Goal: Transaction & Acquisition: Book appointment/travel/reservation

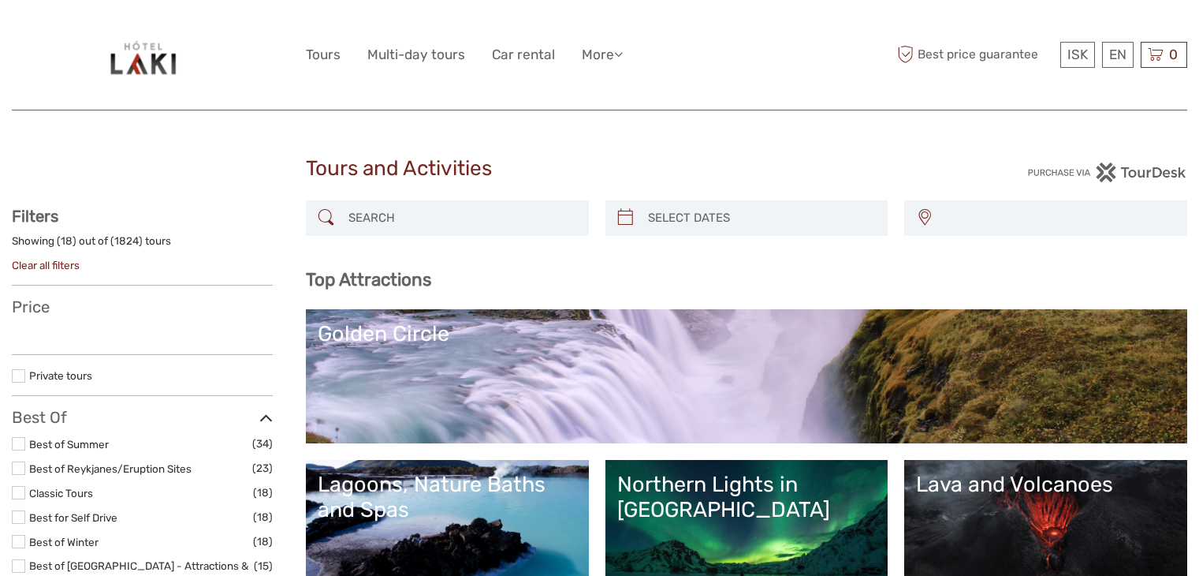
select select
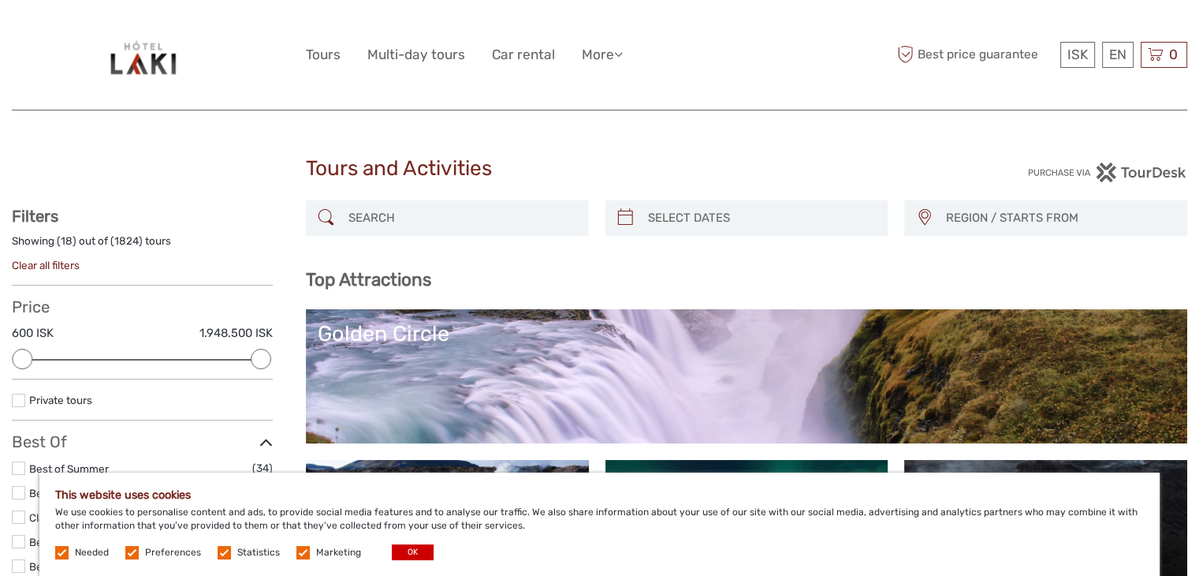
click at [399, 214] on input "search" at bounding box center [461, 218] width 239 height 28
paste input "DYRHÓLAEY"
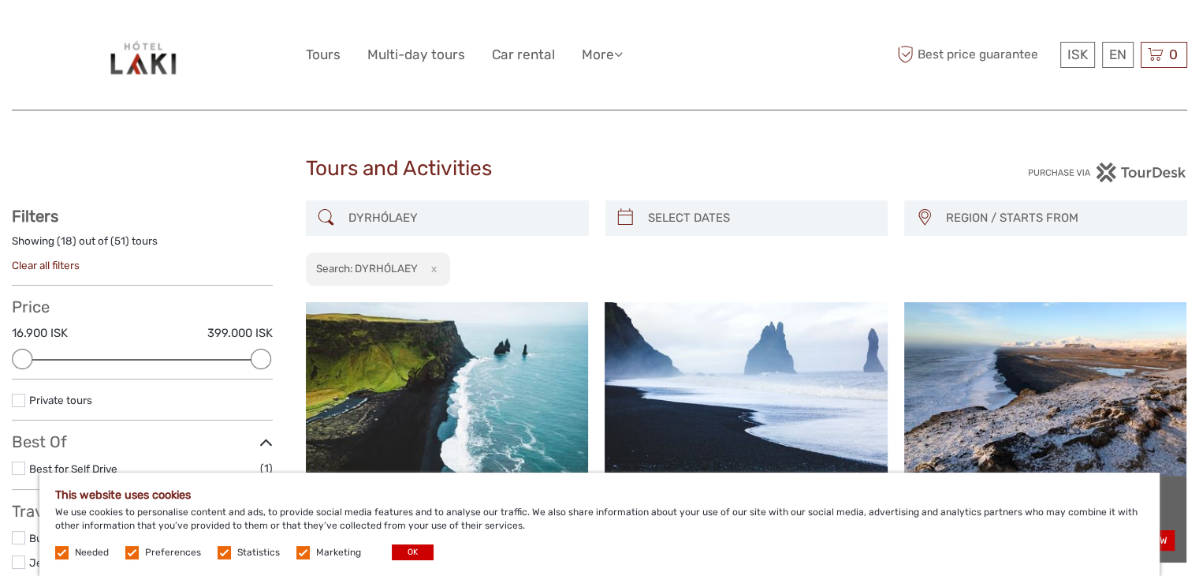
click at [443, 213] on input "DYRHÓLAEY" at bounding box center [461, 218] width 239 height 28
type input "DYRHÓLAEY"
click at [620, 278] on div "DYRHÓLAEY REGION / STARTS FROM Capital Region East North Northeast Reykjanes / …" at bounding box center [747, 243] width 882 height 86
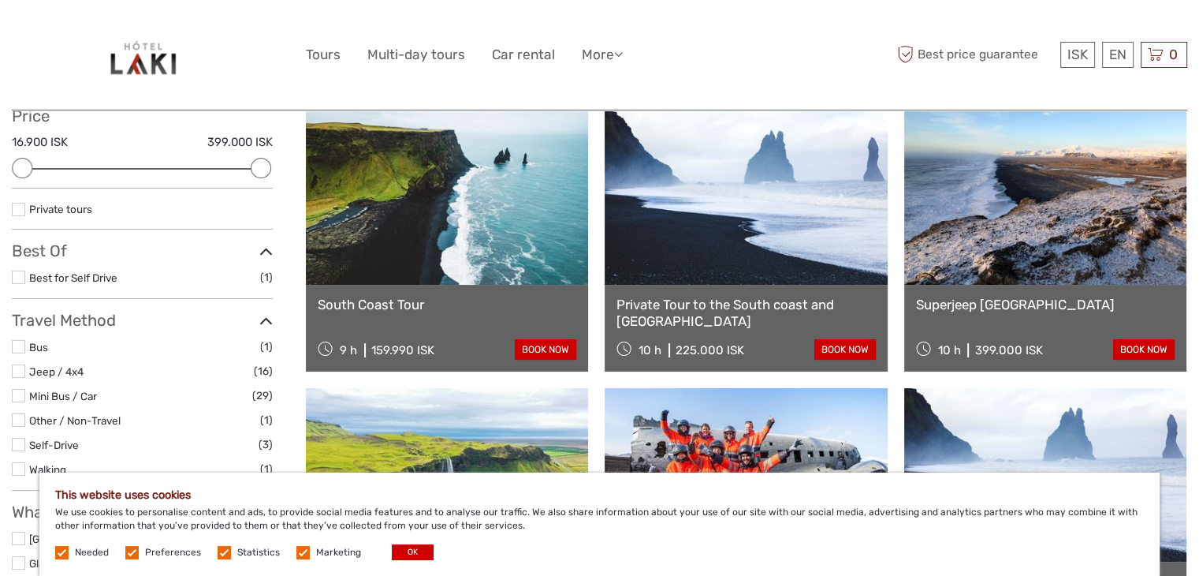
scroll to position [230, 0]
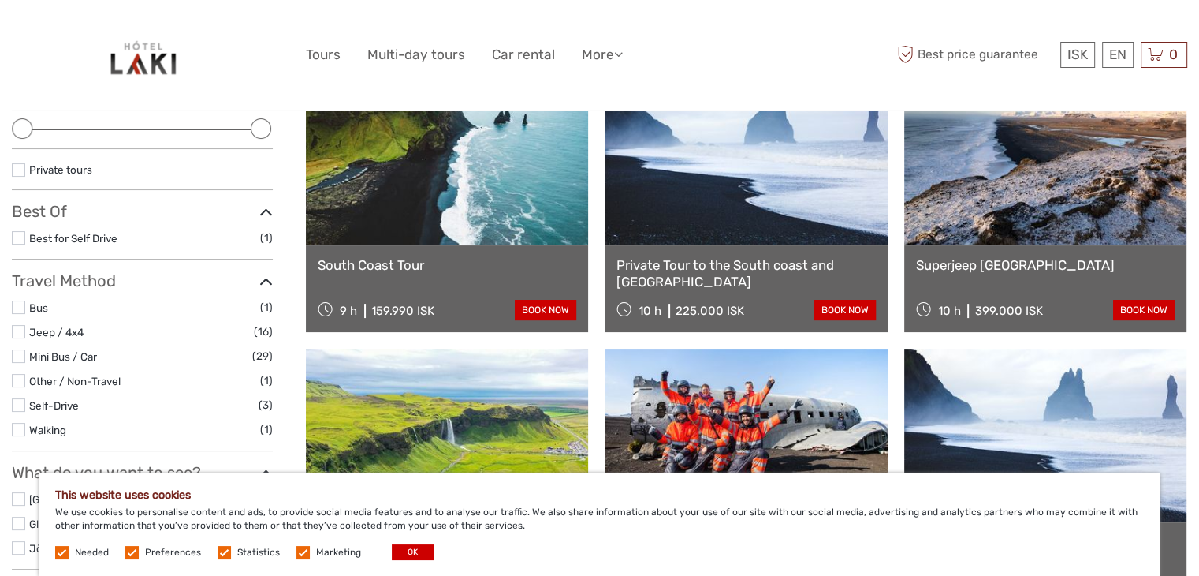
click at [452, 265] on link "South Coast Tour" at bounding box center [447, 265] width 259 height 16
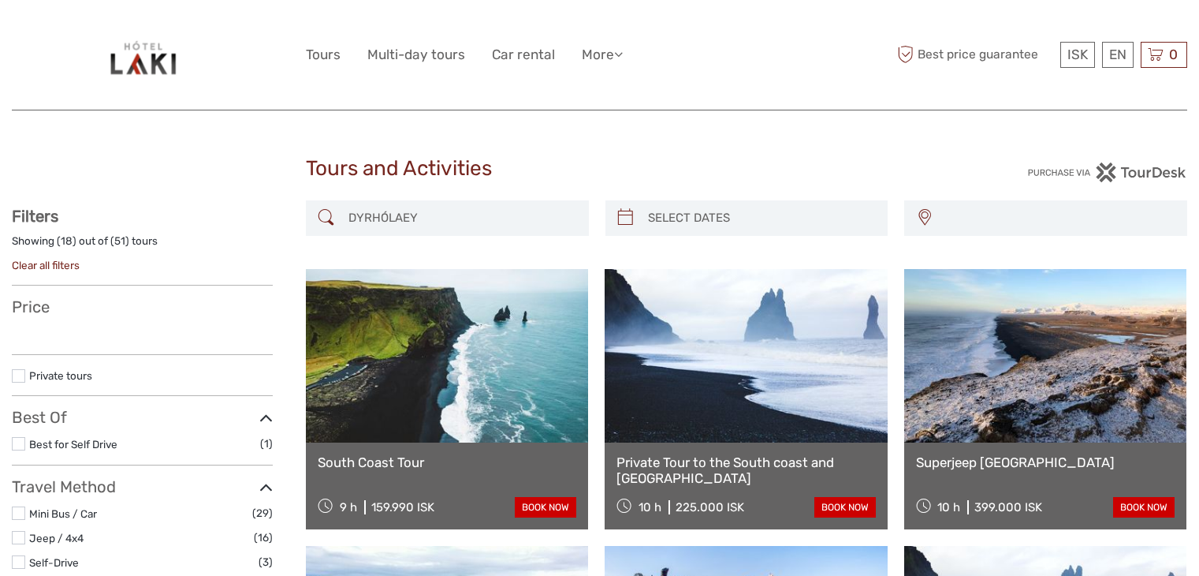
select select
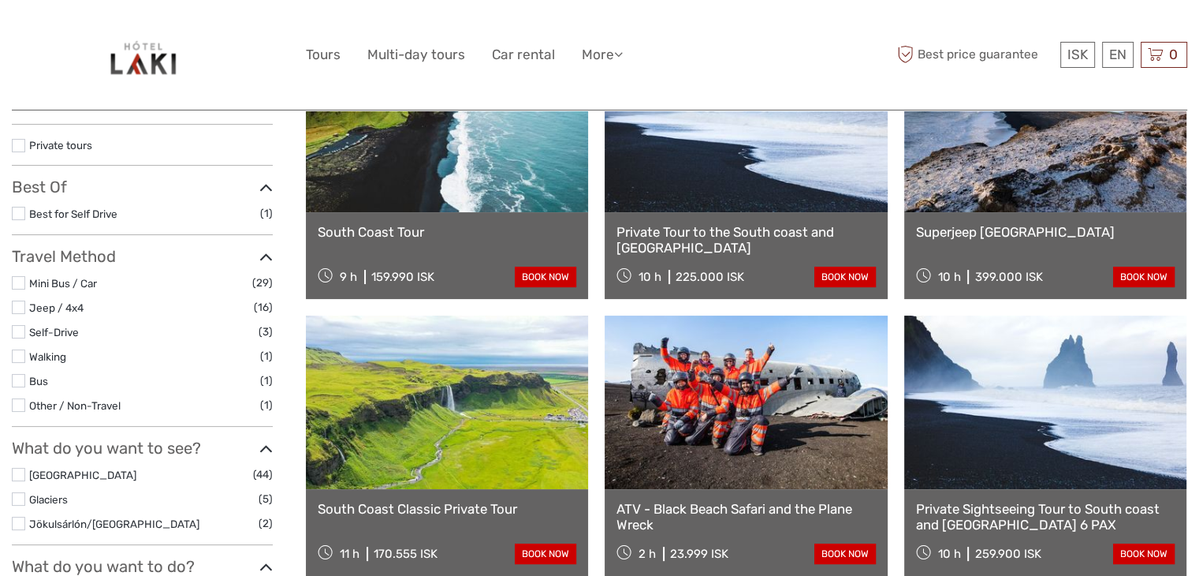
select select
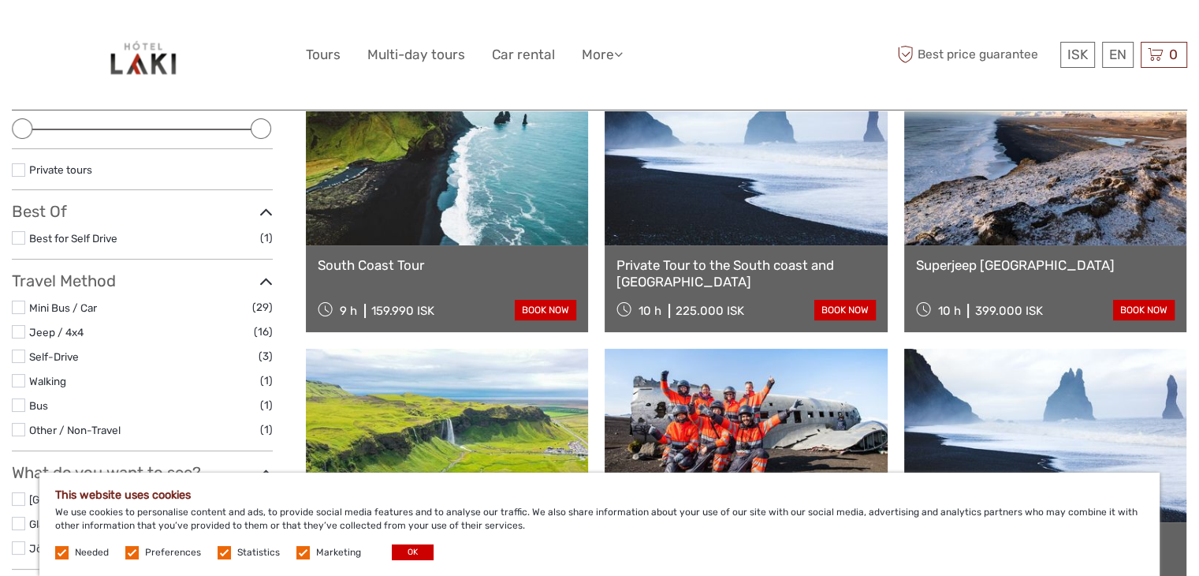
scroll to position [0, 0]
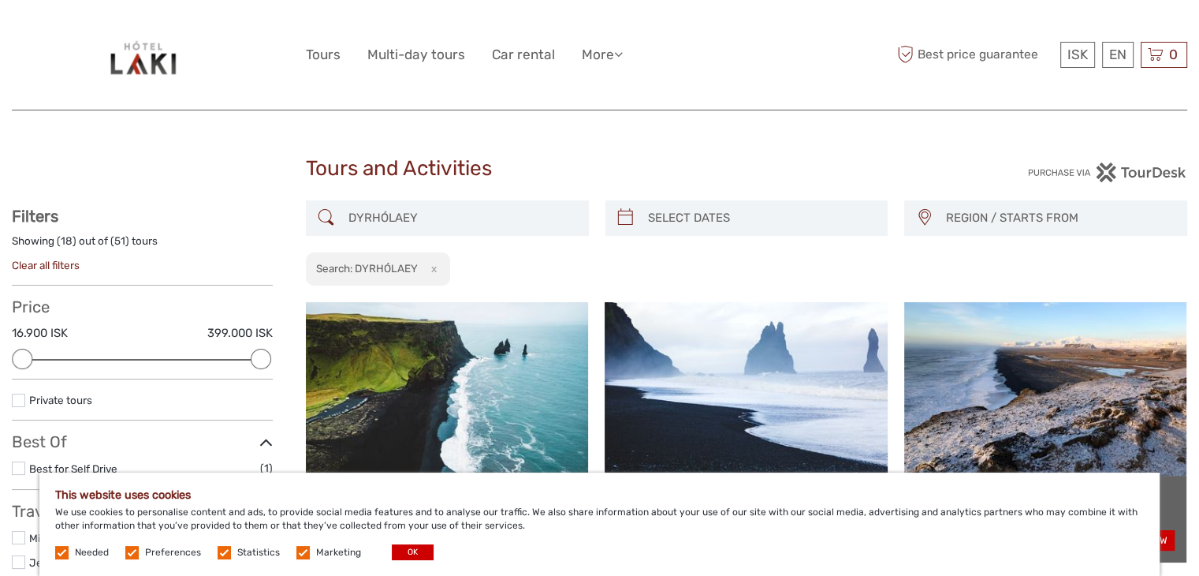
click at [469, 200] on div "DYRHÓLAEY" at bounding box center [447, 217] width 283 height 35
click at [475, 222] on input "DYRHÓLAEY" at bounding box center [461, 218] width 239 height 28
paste input "PLANE WRECK"
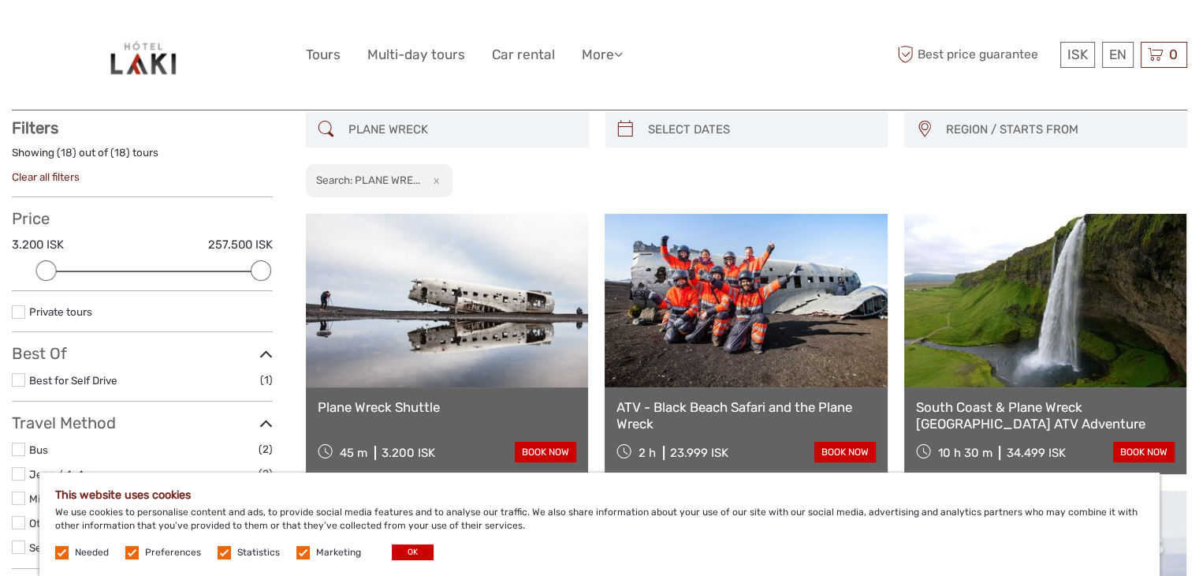
scroll to position [89, 0]
type input "PLANE WRECK"
click at [392, 401] on link "Plane Wreck Shuttle" at bounding box center [447, 406] width 259 height 16
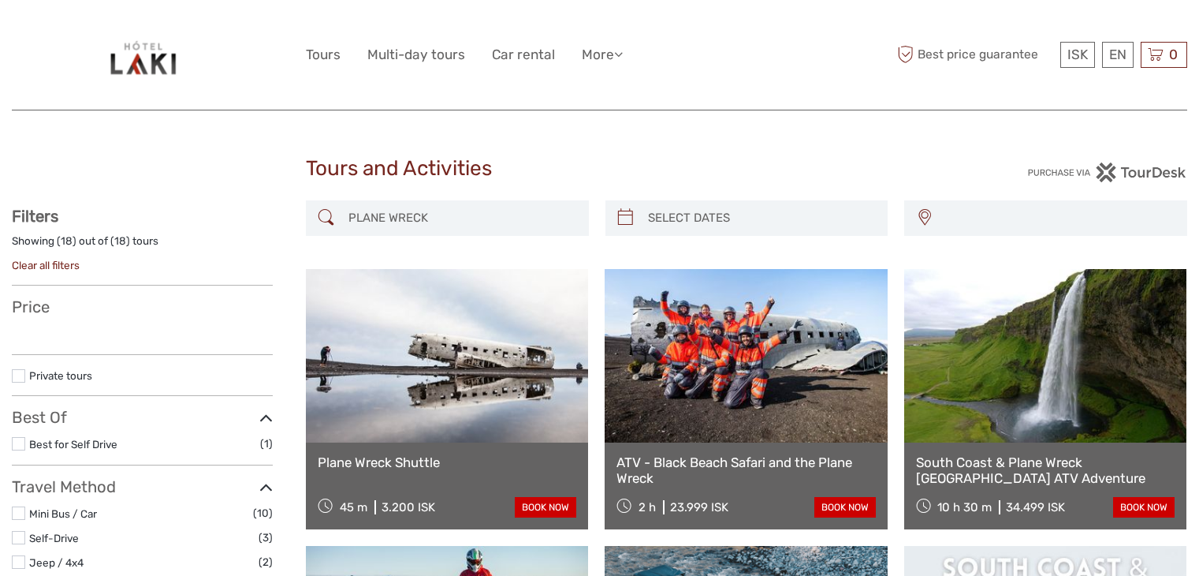
select select
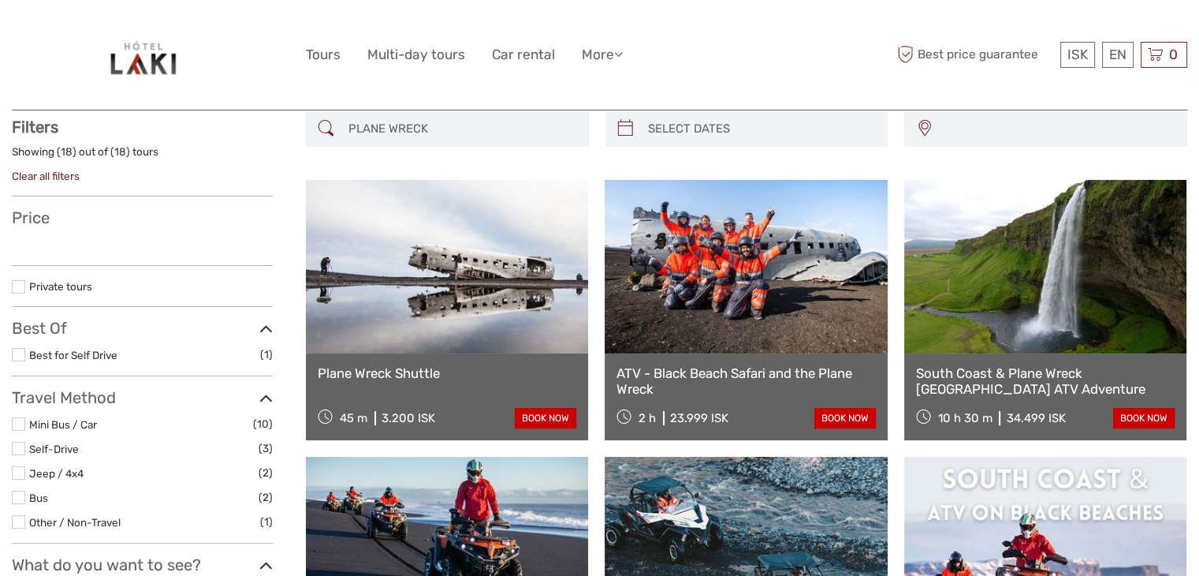
select select
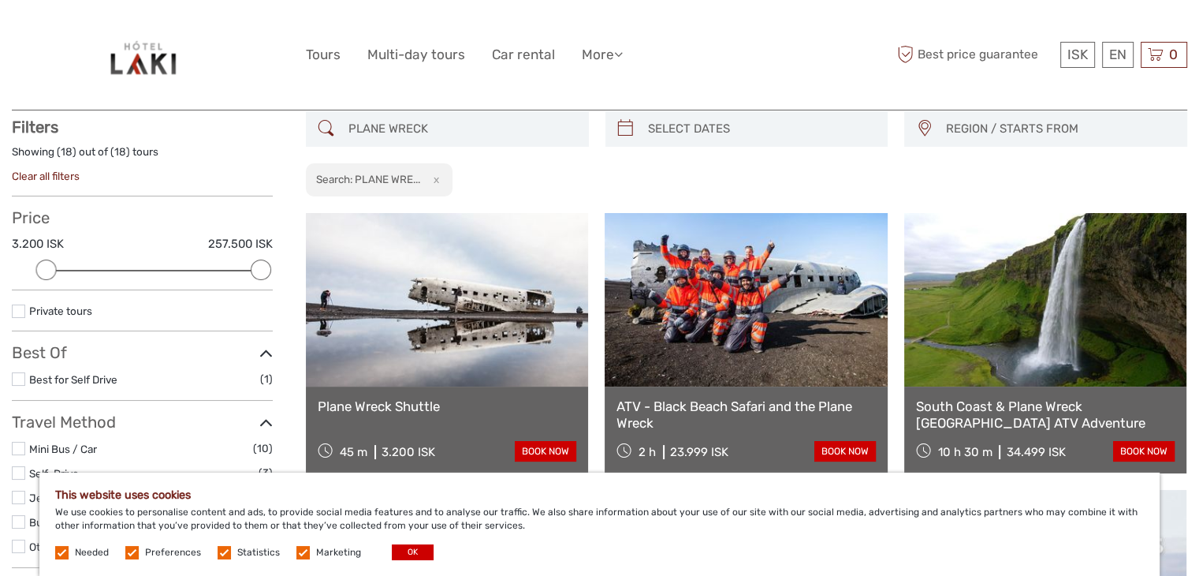
scroll to position [0, 0]
click at [430, 133] on input "PLANE WRECK" at bounding box center [461, 129] width 239 height 28
paste input "DYRHÓLAEY"
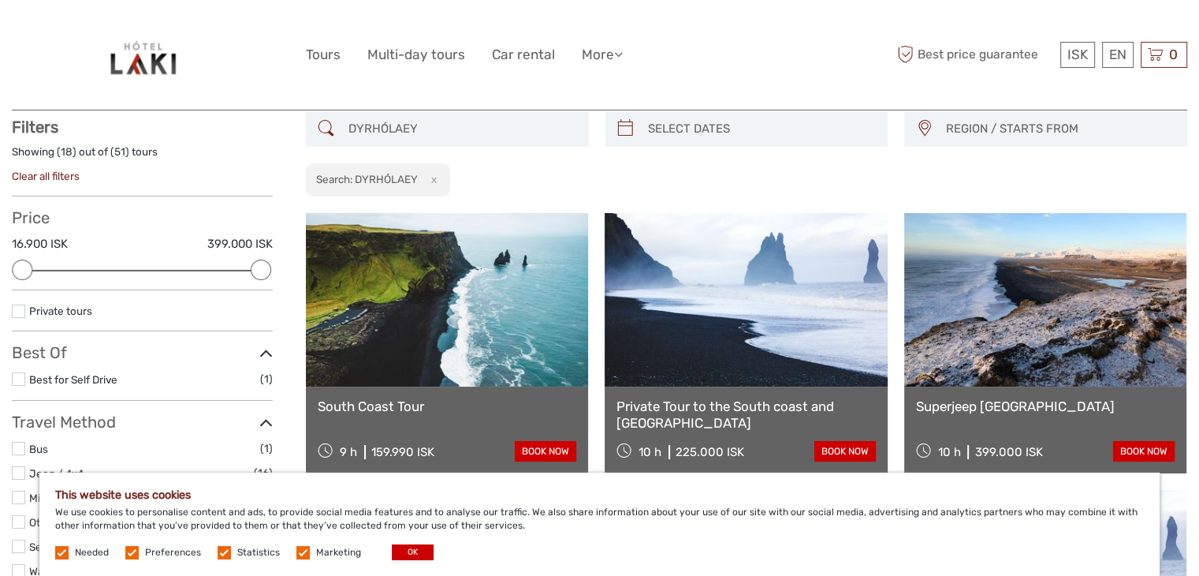
click at [473, 117] on input "DYRHÓLAEY" at bounding box center [461, 129] width 239 height 28
paste input "VÍKURFJARA"
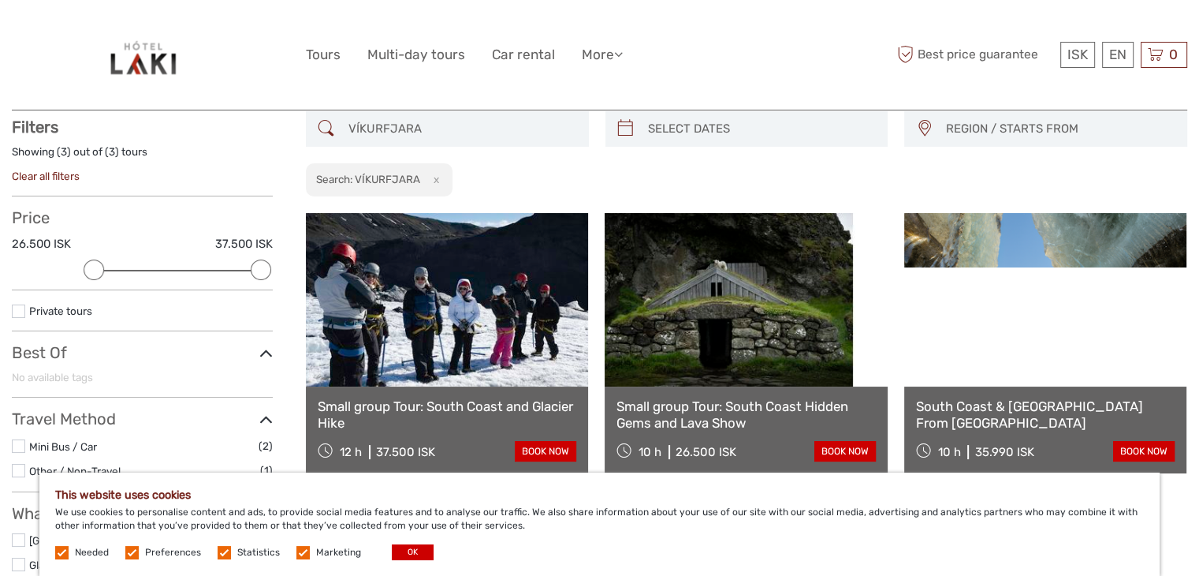
type input "VÍKURFJARA"
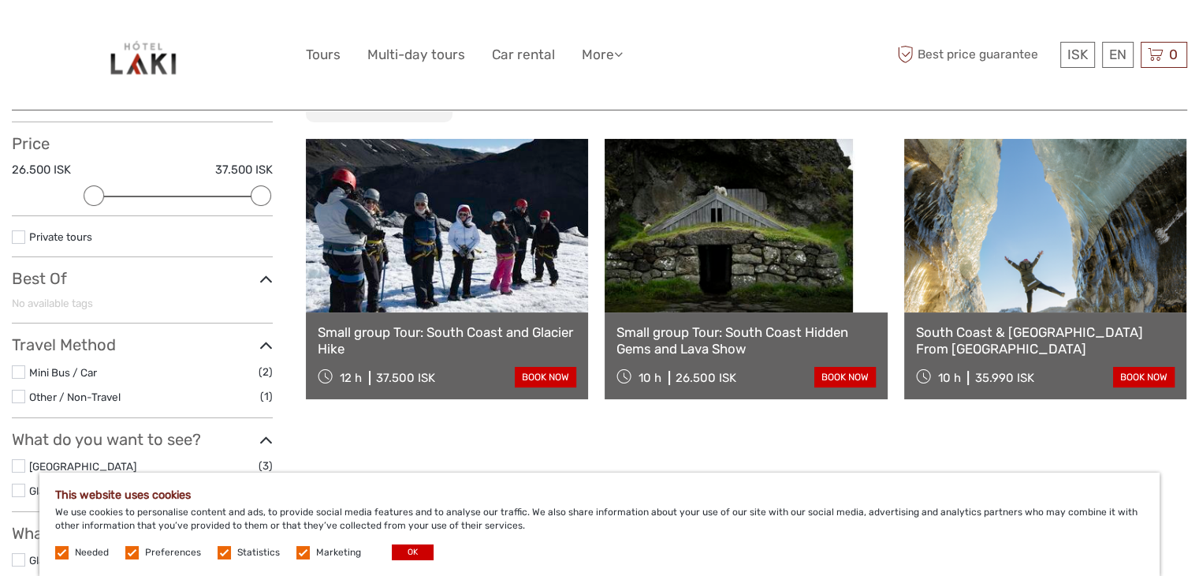
scroll to position [164, 0]
click at [453, 297] on link at bounding box center [447, 224] width 282 height 173
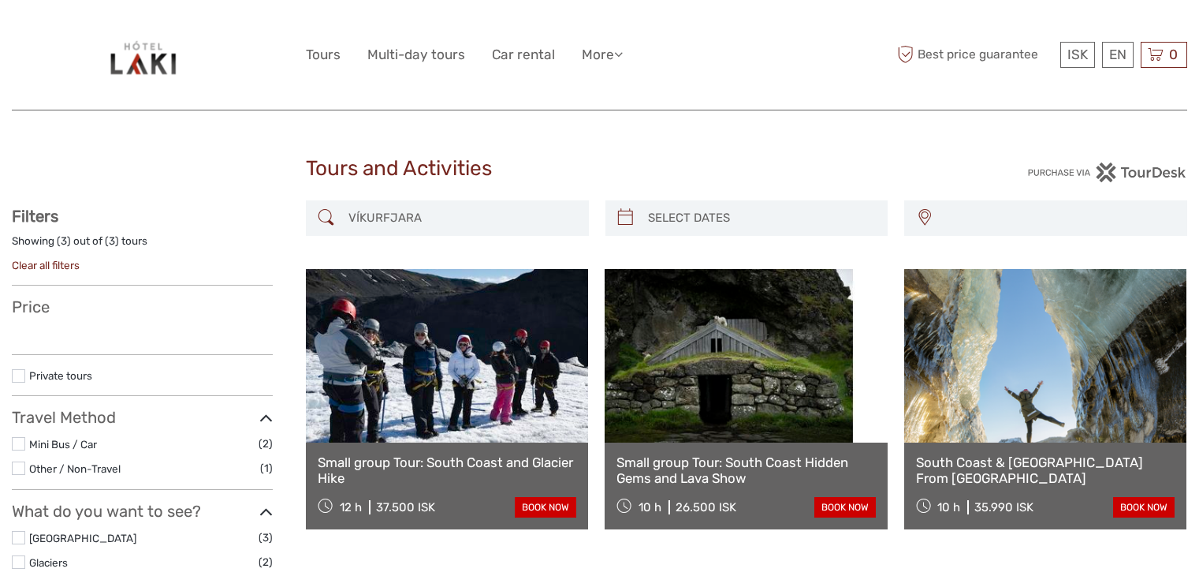
select select
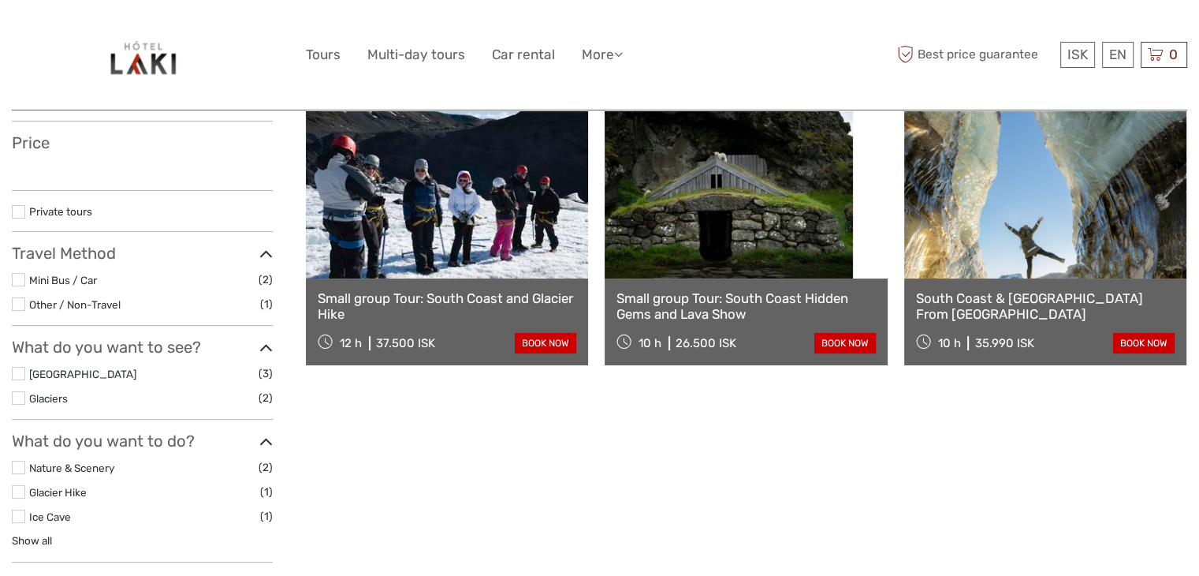
scroll to position [230, 0]
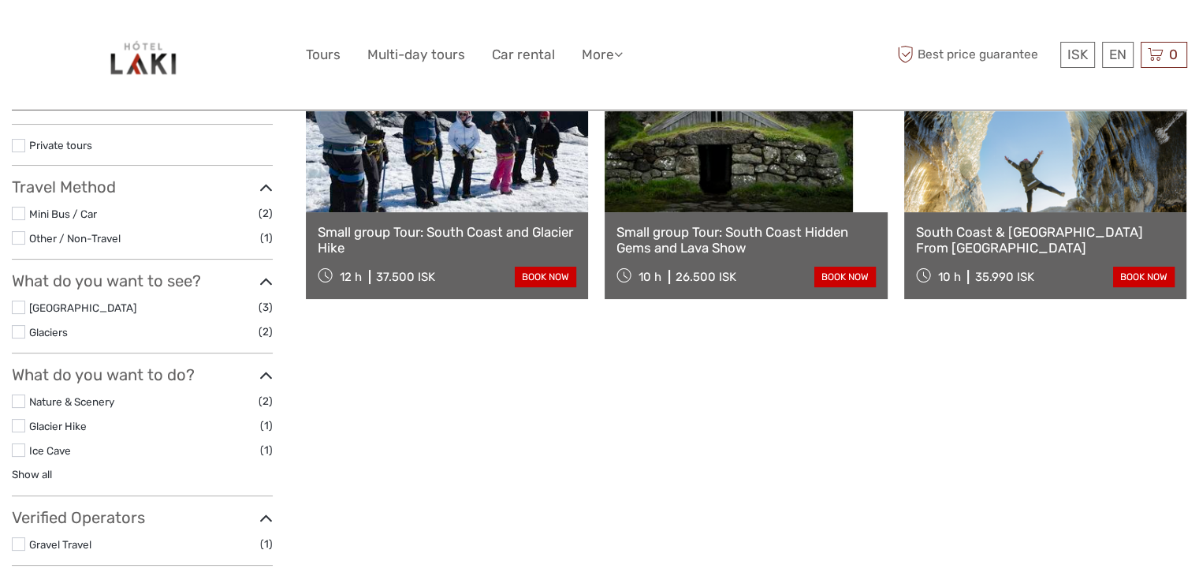
select select
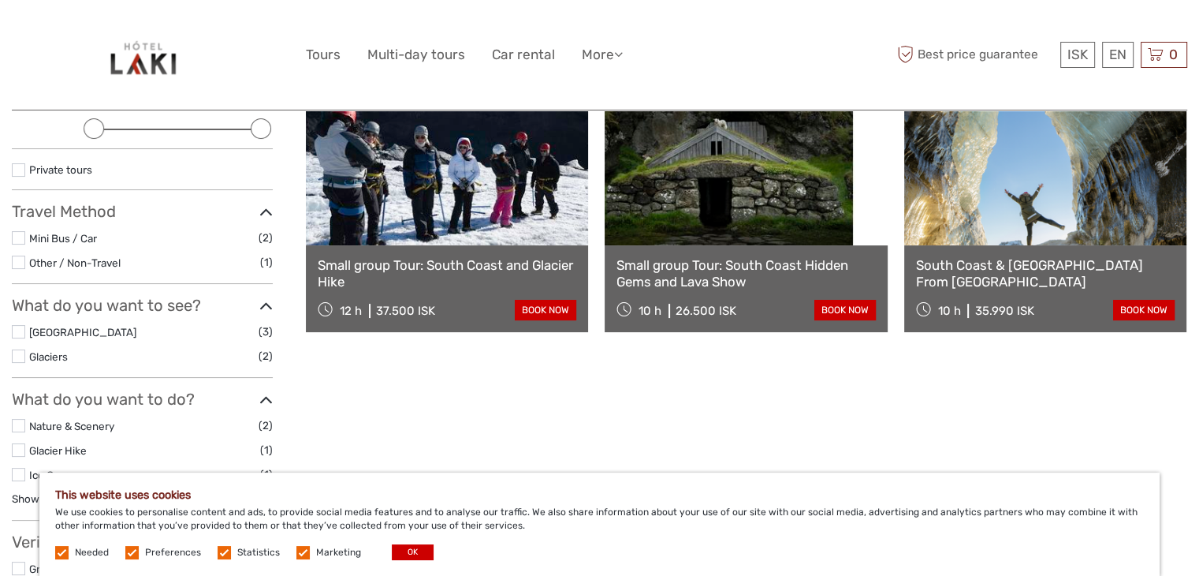
scroll to position [0, 0]
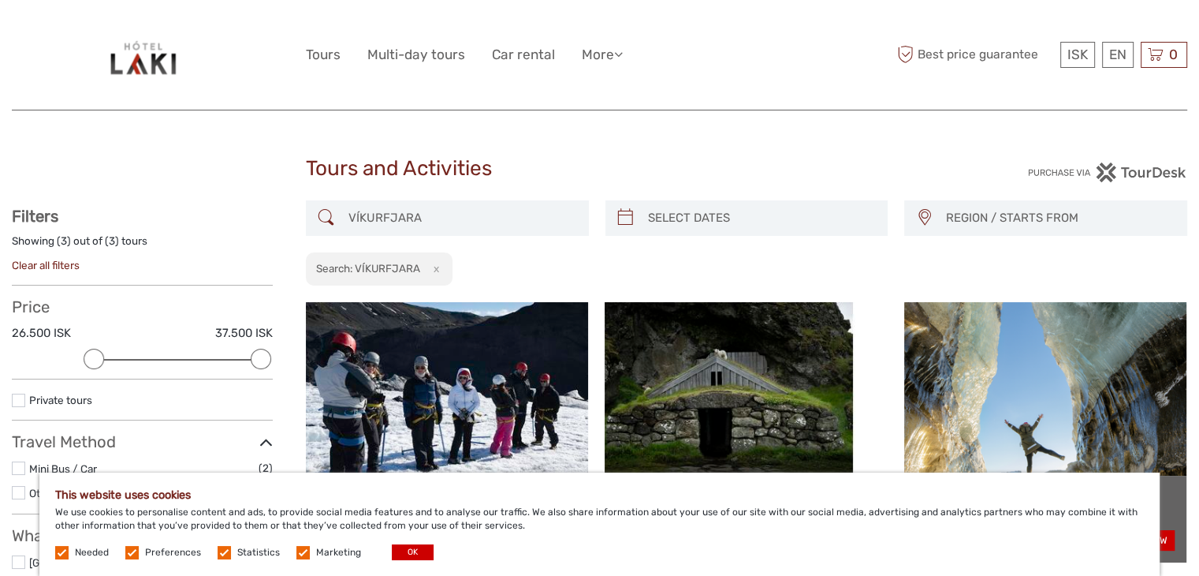
click at [419, 214] on input "VÍKURFJARA" at bounding box center [461, 218] width 239 height 28
paste input "REYNIS"
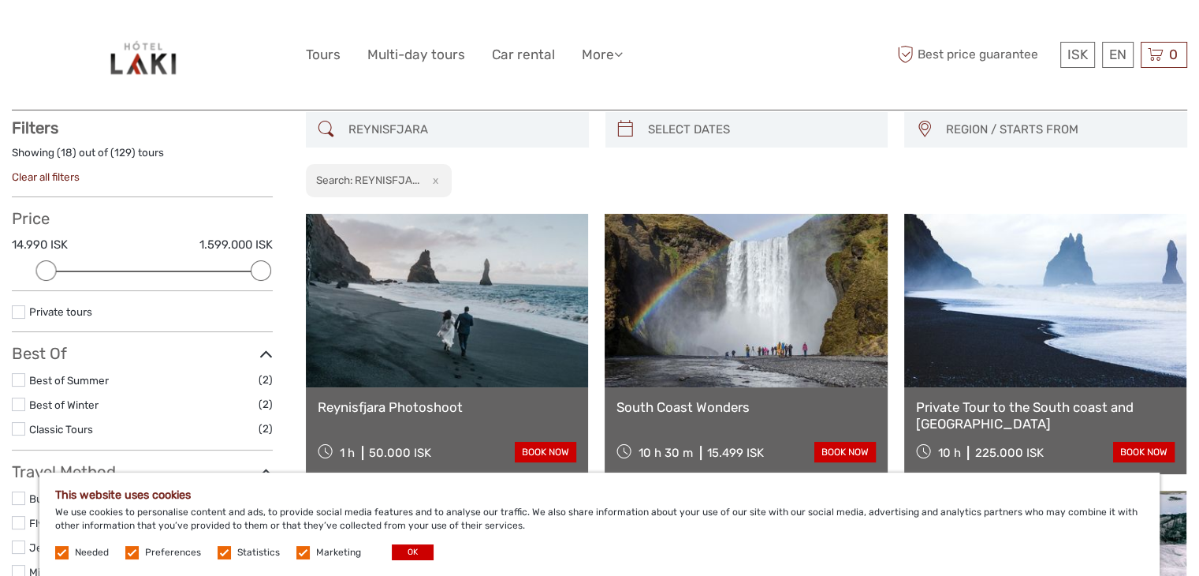
scroll to position [89, 0]
type input "REYNISFJARA"
click at [420, 405] on link "Reynisfjara Photoshoot" at bounding box center [447, 406] width 259 height 16
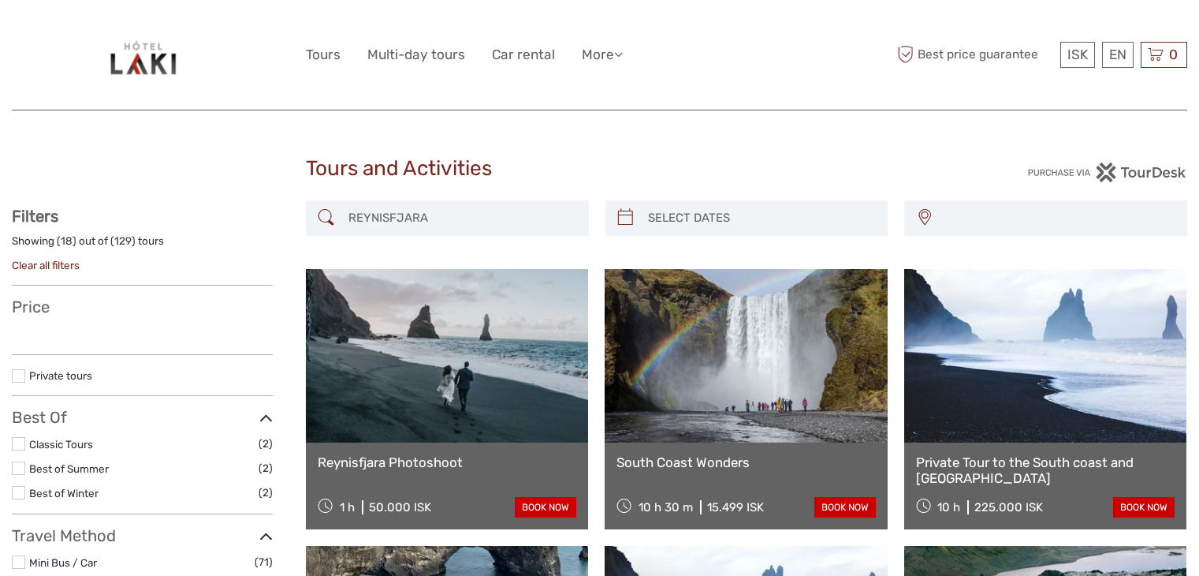
select select
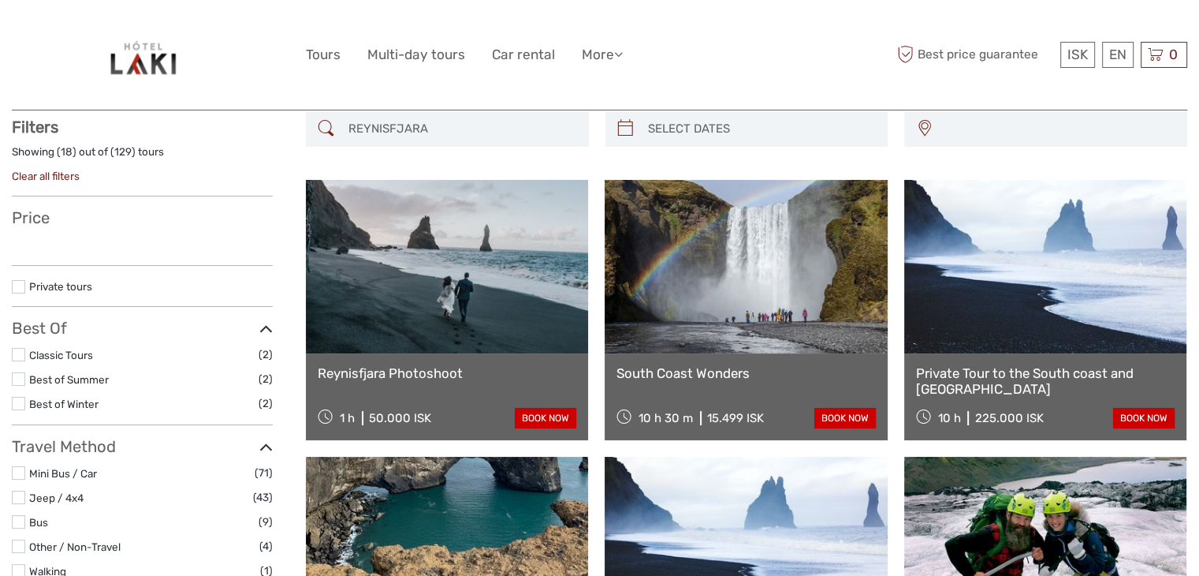
click at [434, 128] on input "REYNISFJARA" at bounding box center [461, 129] width 239 height 28
paste input "ÞAKGIL"
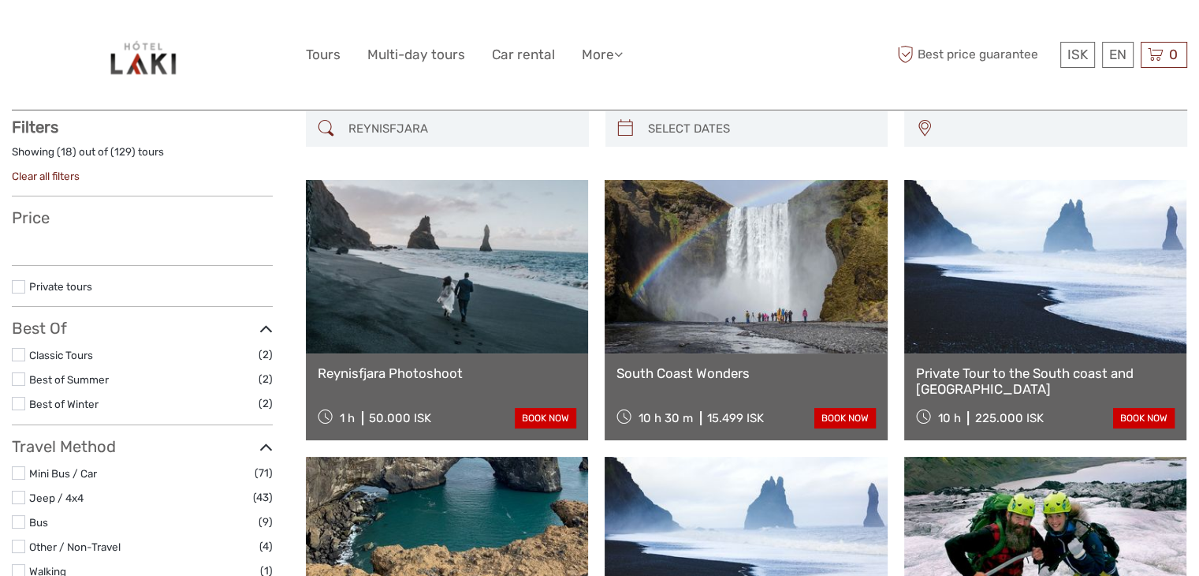
type input "ÞAKGIL"
select select
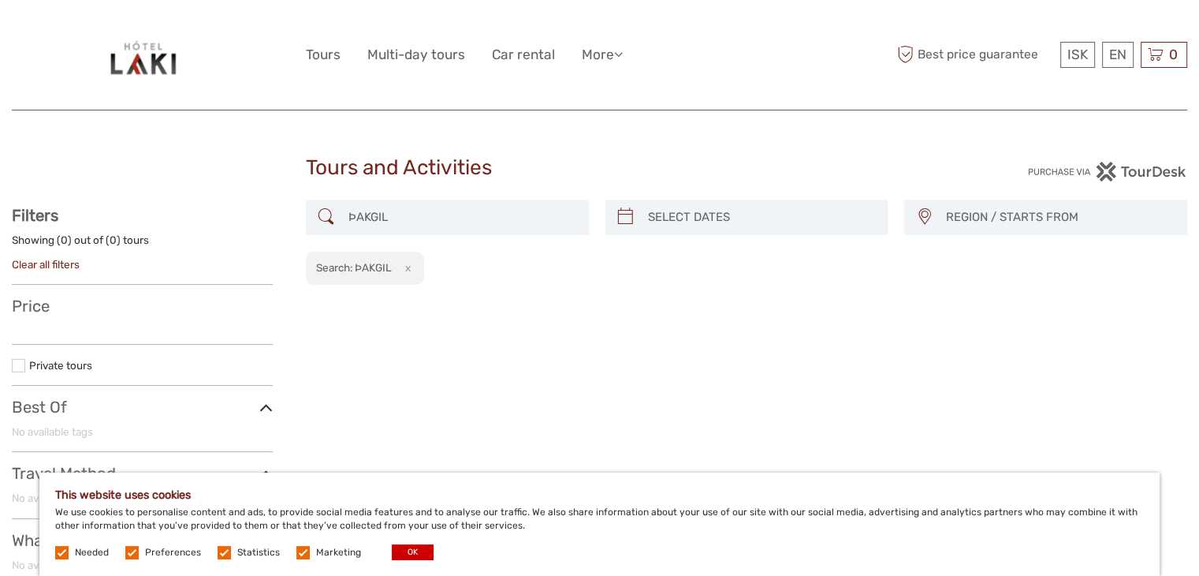
scroll to position [89, 0]
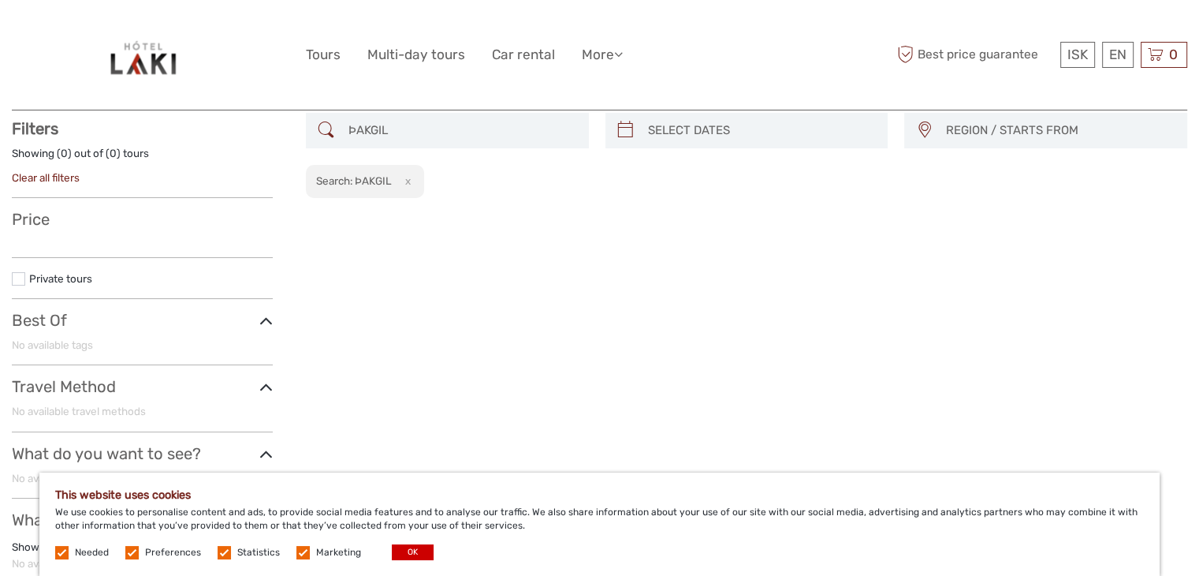
scroll to position [89, 0]
type input "ÞAKGIL"
click at [410, 184] on button "x" at bounding box center [404, 179] width 21 height 17
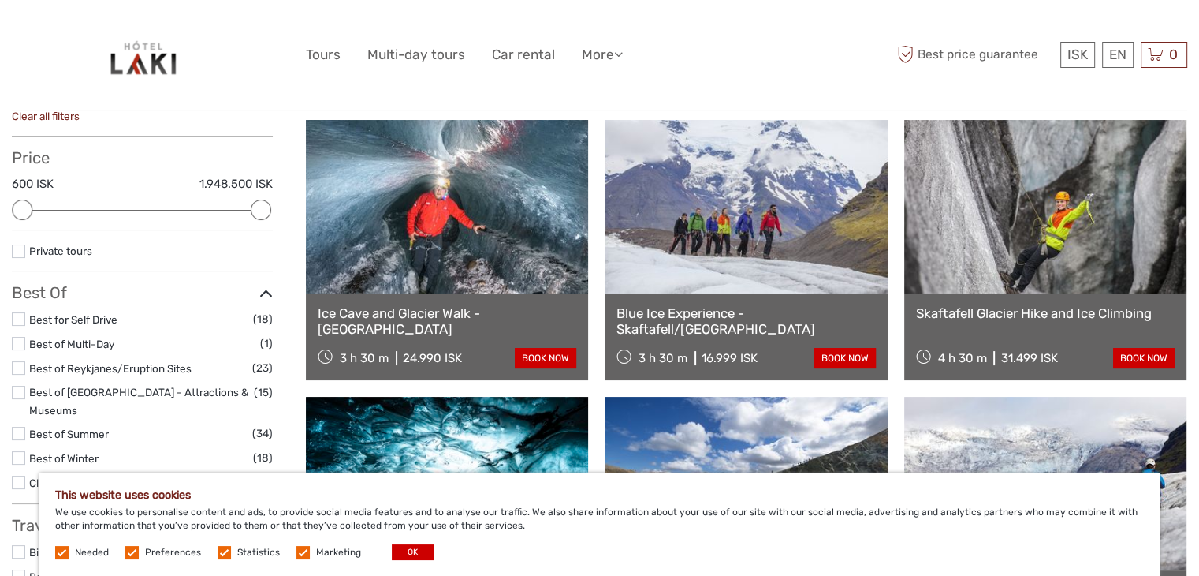
scroll to position [144, 0]
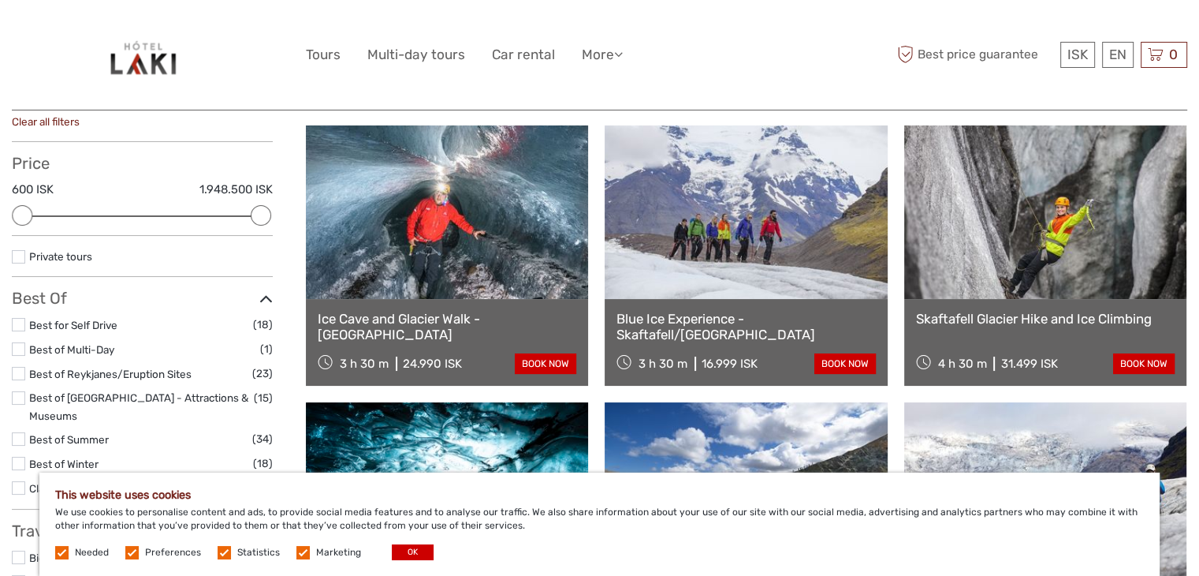
click at [983, 313] on link "Skaftafell Glacier Hike and Ice Climbing" at bounding box center [1045, 319] width 259 height 16
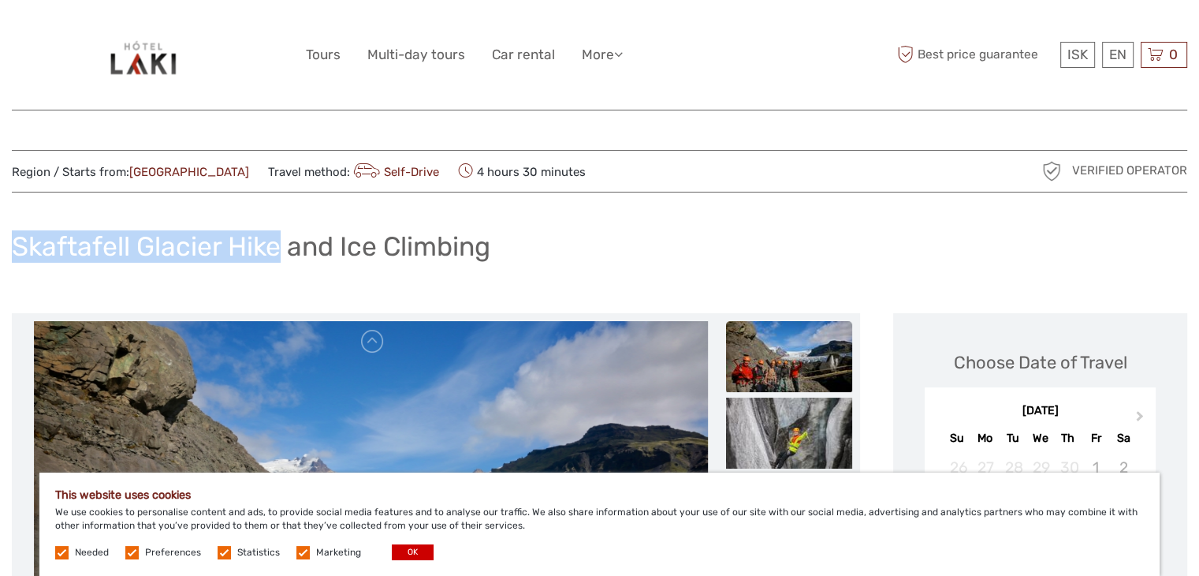
drag, startPoint x: 16, startPoint y: 237, endPoint x: 281, endPoint y: 246, distance: 265.1
copy h1 "Skaftafell Glacier Hike"
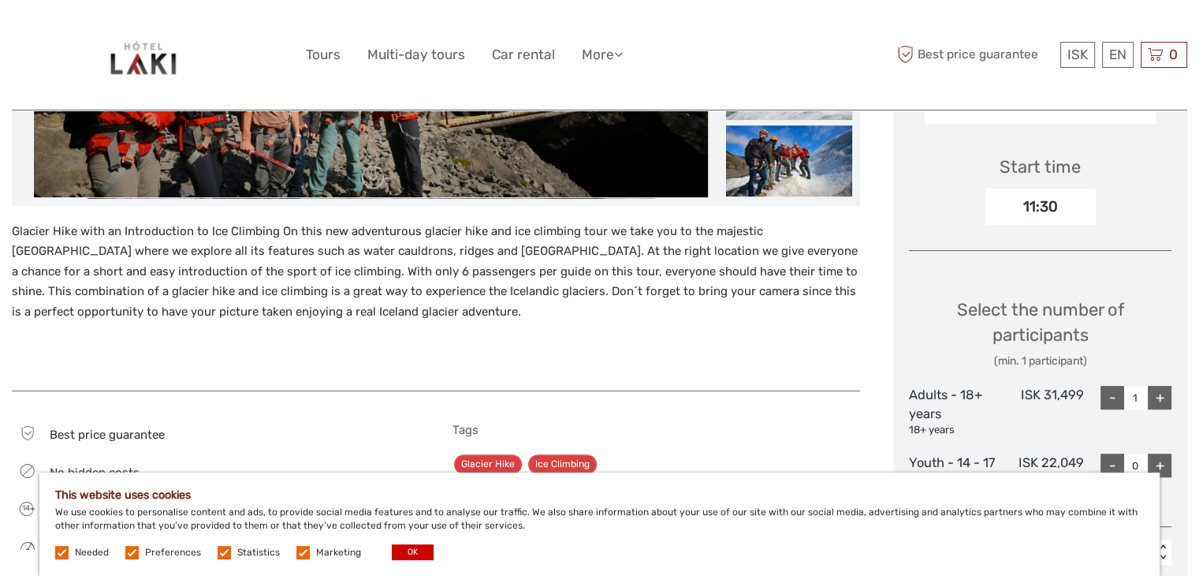
scroll to position [495, 0]
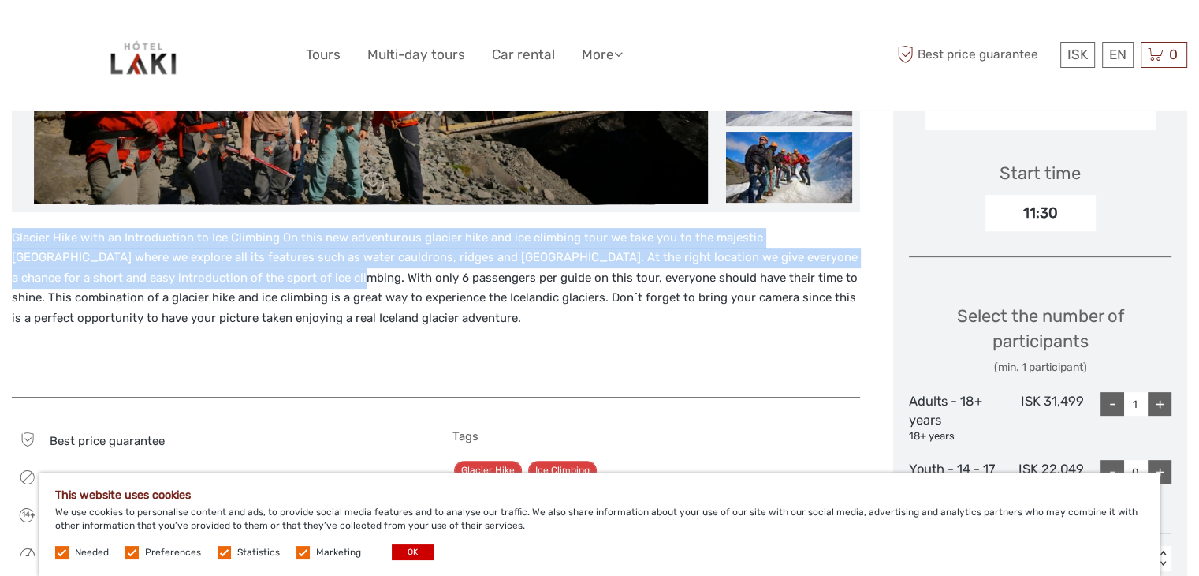
drag, startPoint x: 7, startPoint y: 230, endPoint x: 234, endPoint y: 277, distance: 231.8
click at [234, 277] on body "ISK ISK € $ £ EN English Español Deutsch Tours Multi-day tours Car rental More …" at bounding box center [599, 419] width 1199 height 1829
copy p "Glacier Hike with an Introduction to Ice Climbing On this new adventurous glaci…"
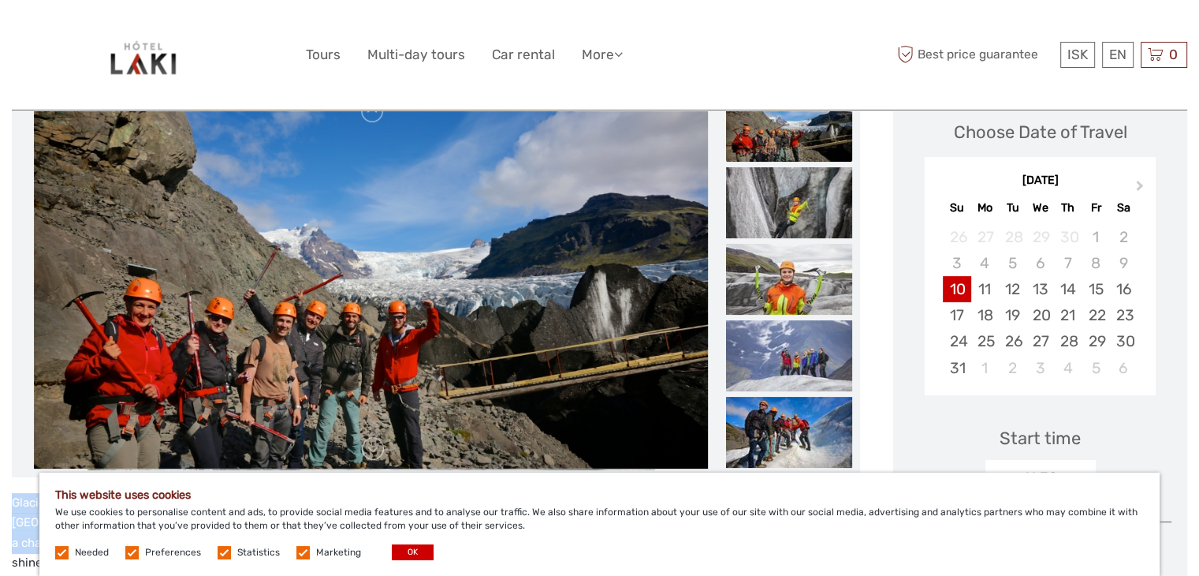
scroll to position [230, 0]
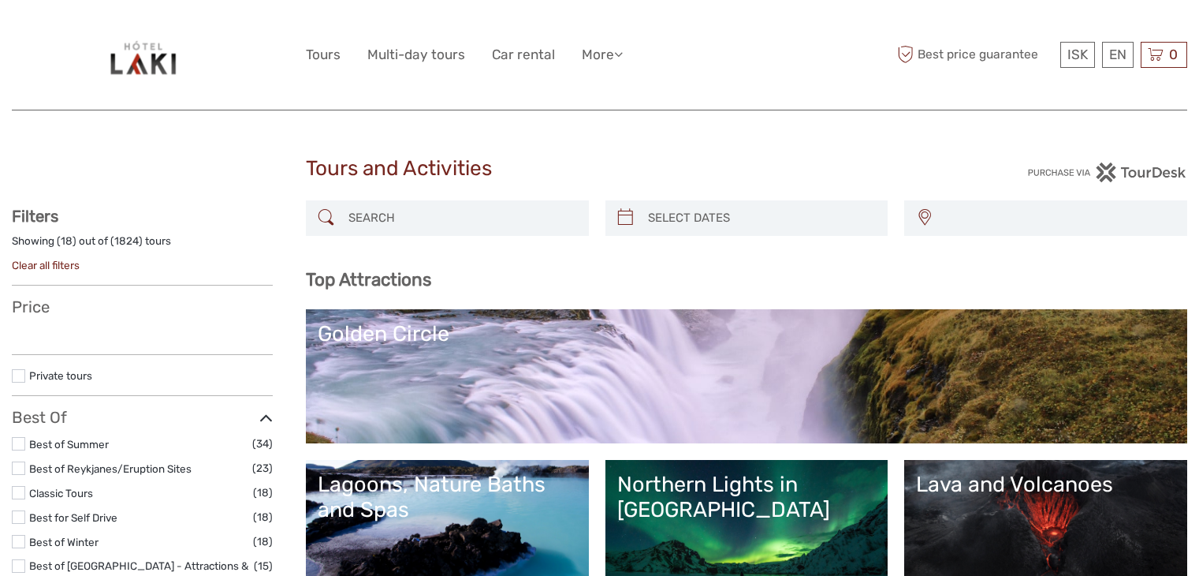
select select
click at [467, 215] on input "search" at bounding box center [461, 218] width 239 height 28
select select
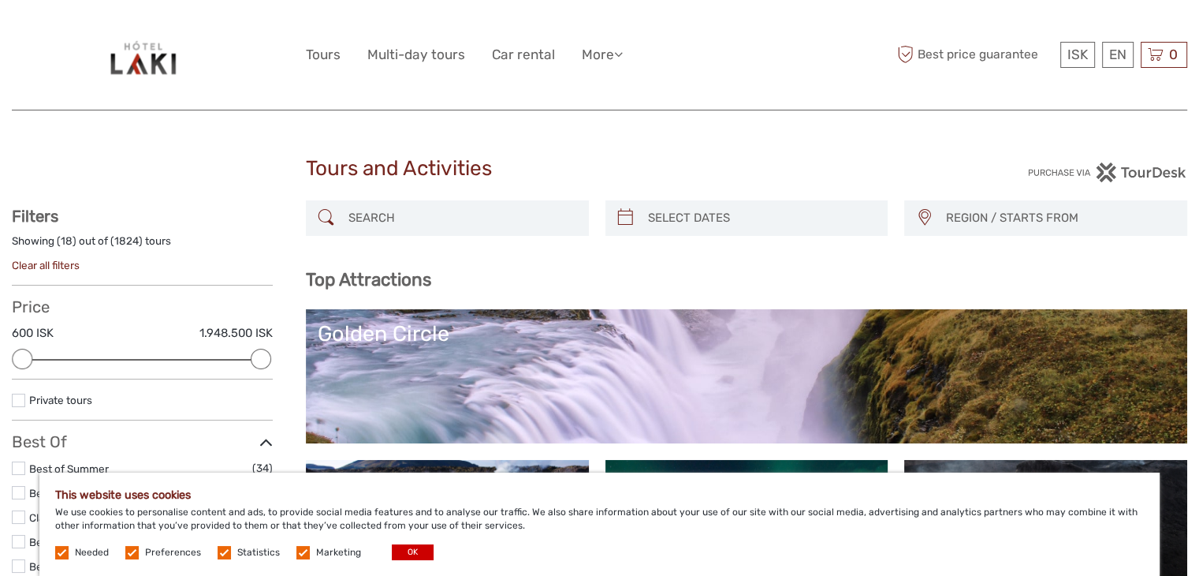
paste input "FJAÐRÁRGLJÚFUR"
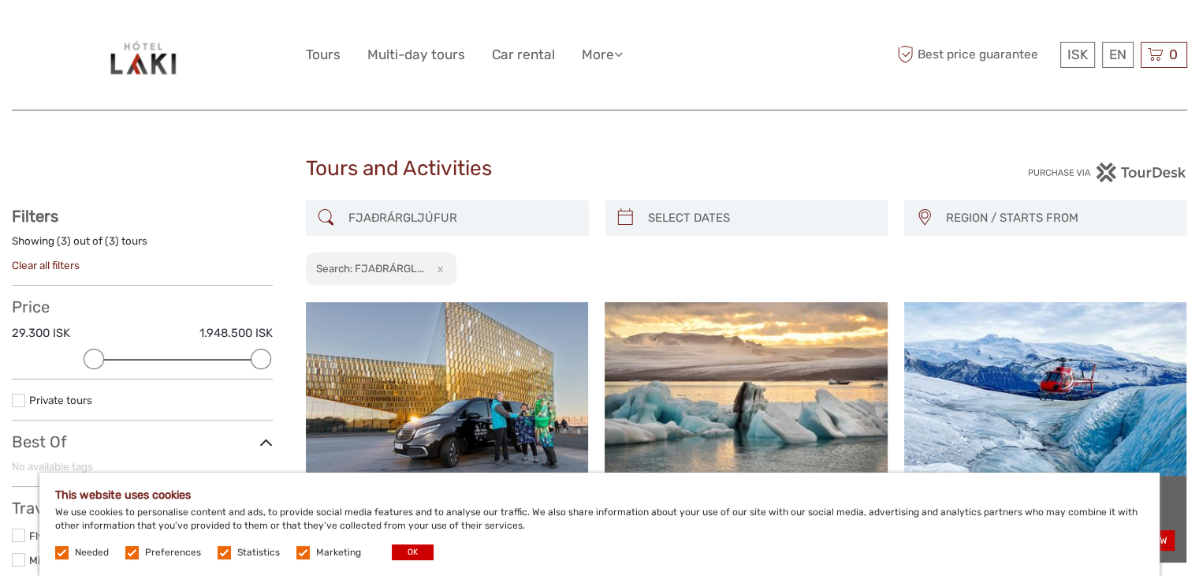
click at [446, 240] on div "FJAÐRÁRGLJÚFUR REGION / STARTS FROM Capital Region East North Northeast Reykjan…" at bounding box center [747, 243] width 882 height 86
click at [499, 219] on input "FJAÐRÁRGLJÚFUR" at bounding box center [461, 218] width 239 height 28
paste input "DIAMOND BEACH"
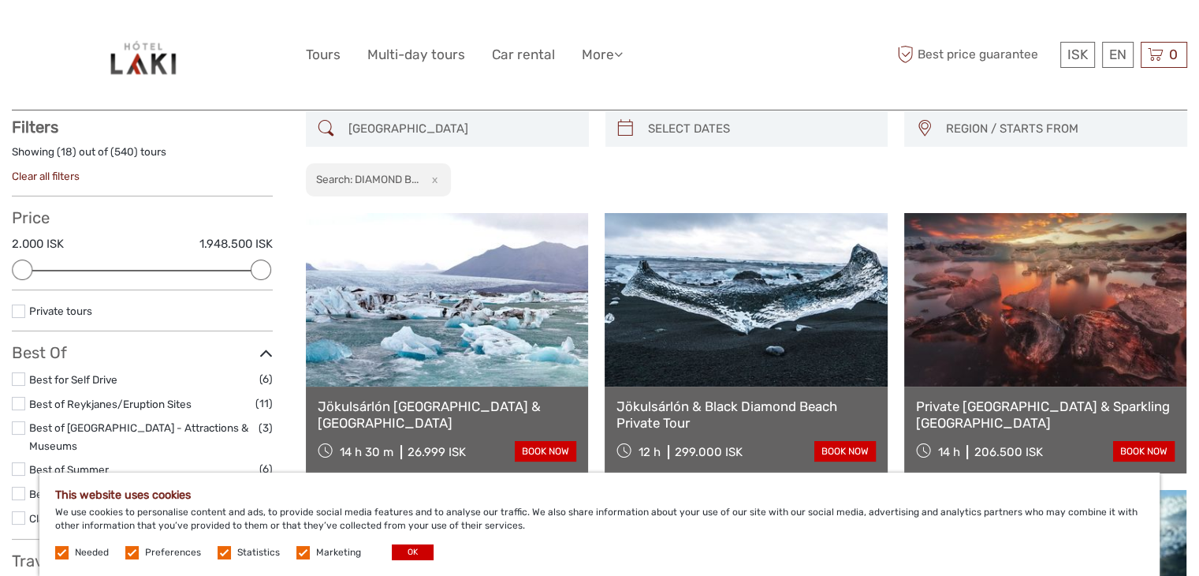
scroll to position [117, 0]
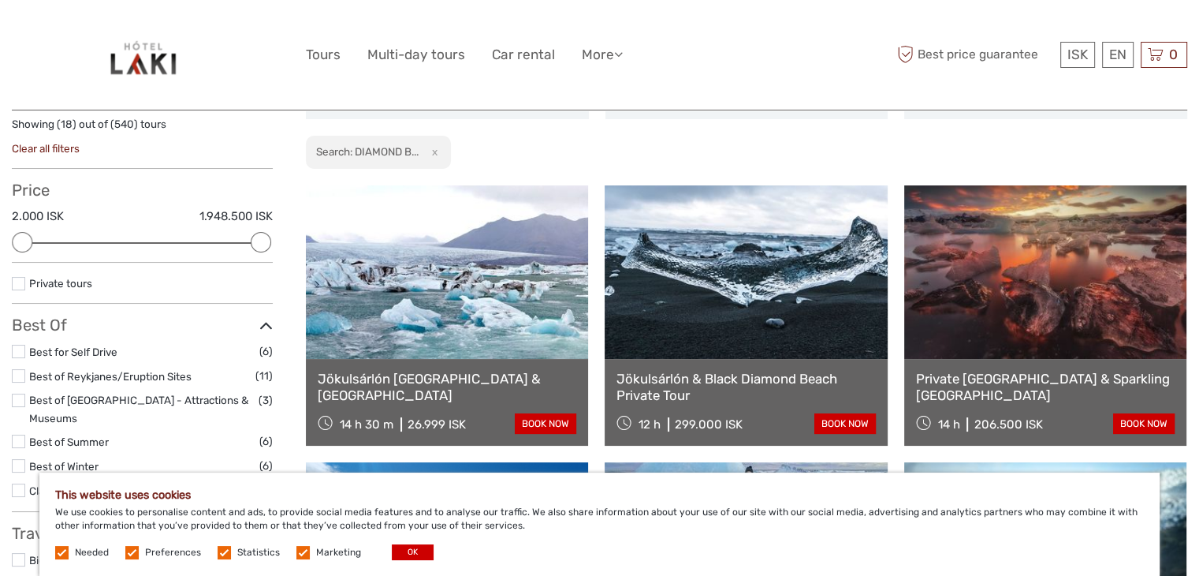
type input "DIAMOND BEACH"
click at [412, 379] on link "Jökulsárlón Glacial Lagoon & Diamond Beach" at bounding box center [447, 387] width 259 height 32
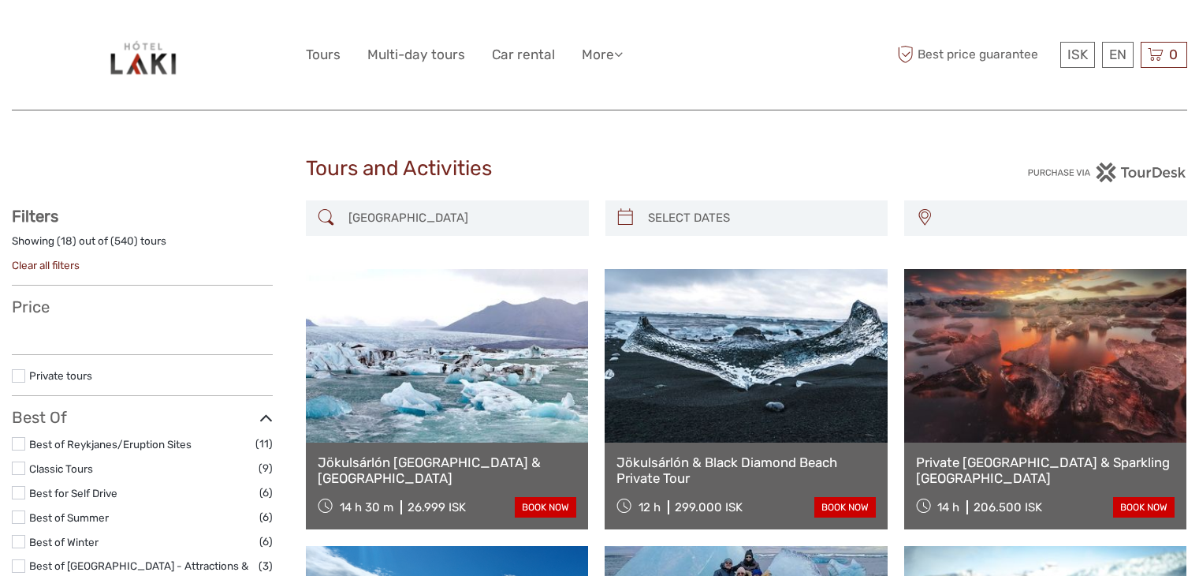
select select
click at [487, 204] on input "DIAMOND BEACH" at bounding box center [461, 218] width 239 height 28
select select
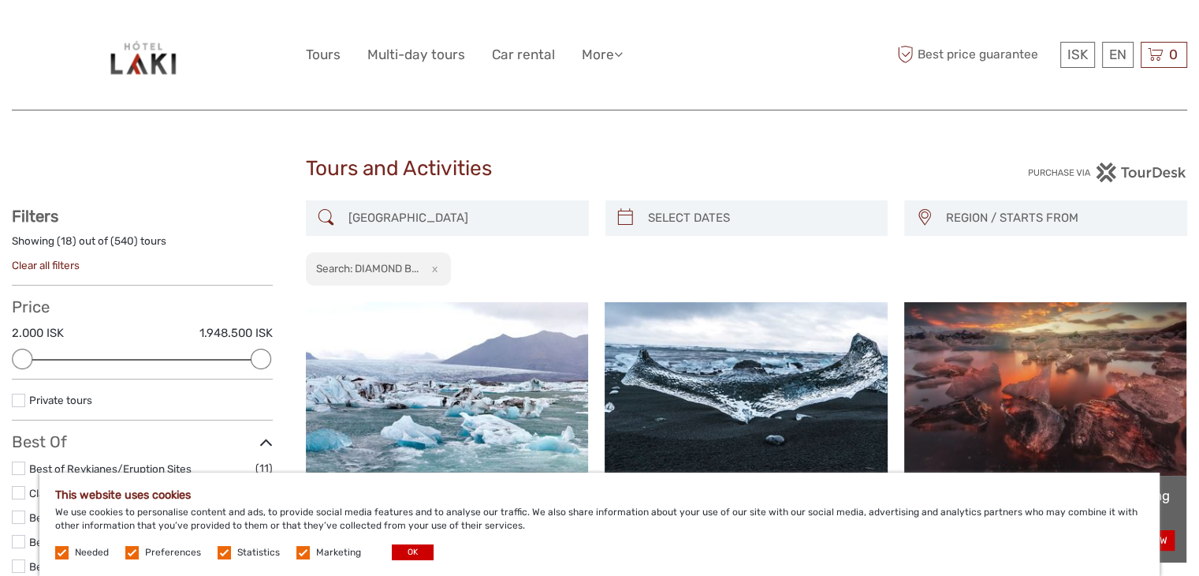
click at [487, 204] on input "DIAMOND BEACH" at bounding box center [461, 218] width 239 height 28
paste input "JÖKULSÁRLÓN"
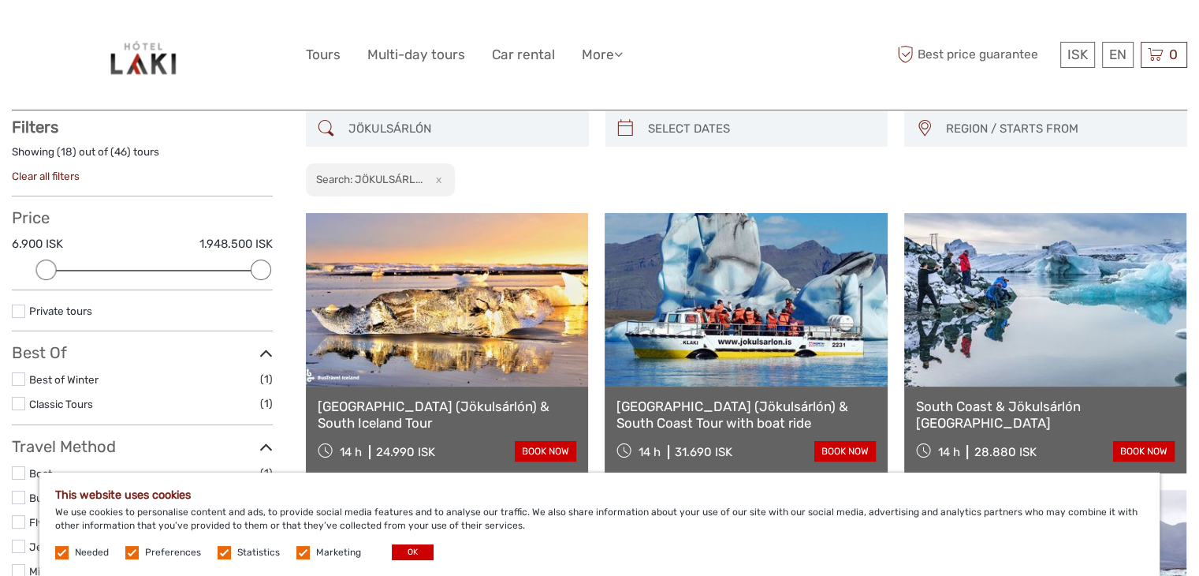
scroll to position [90, 0]
type input "JÖKULSÁRLÓN"
click at [421, 413] on link "Glacier Lagoon (Jökulsárlón) & South Iceland Tour" at bounding box center [447, 413] width 259 height 32
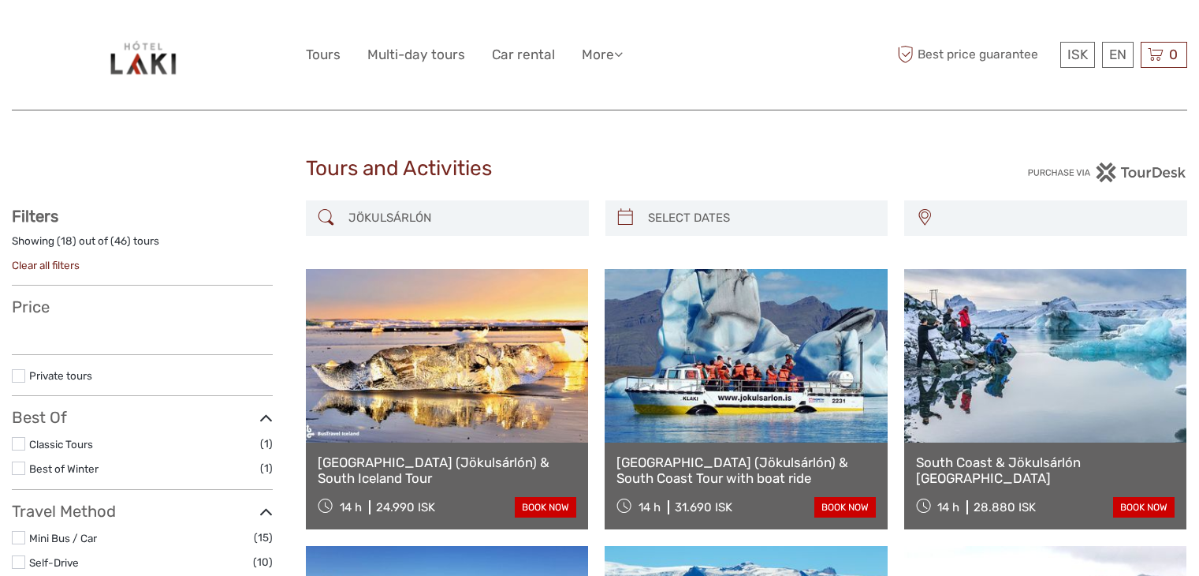
select select
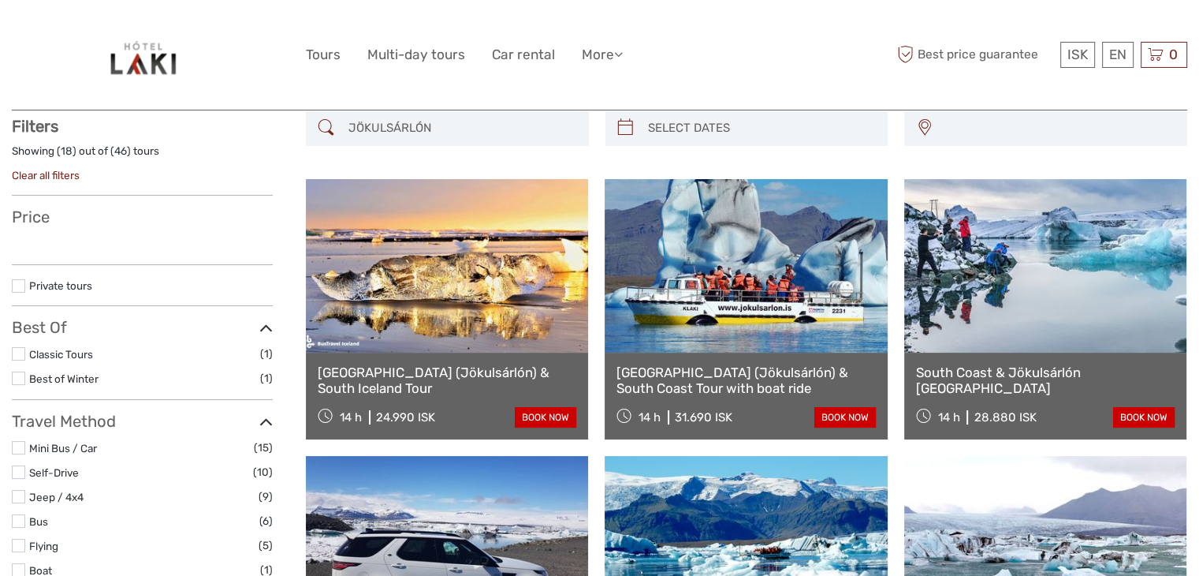
click at [417, 117] on input "JÖKULSÁRLÓN" at bounding box center [461, 128] width 239 height 28
paste input "SKAFTAFELL"
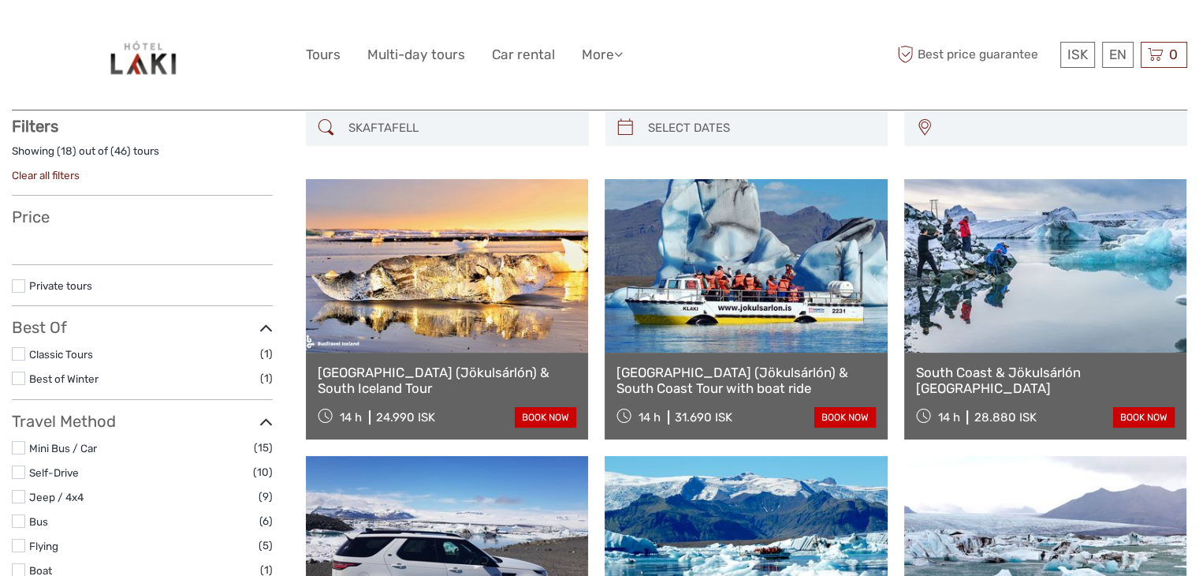
type input "SKAFTAFELL"
select select
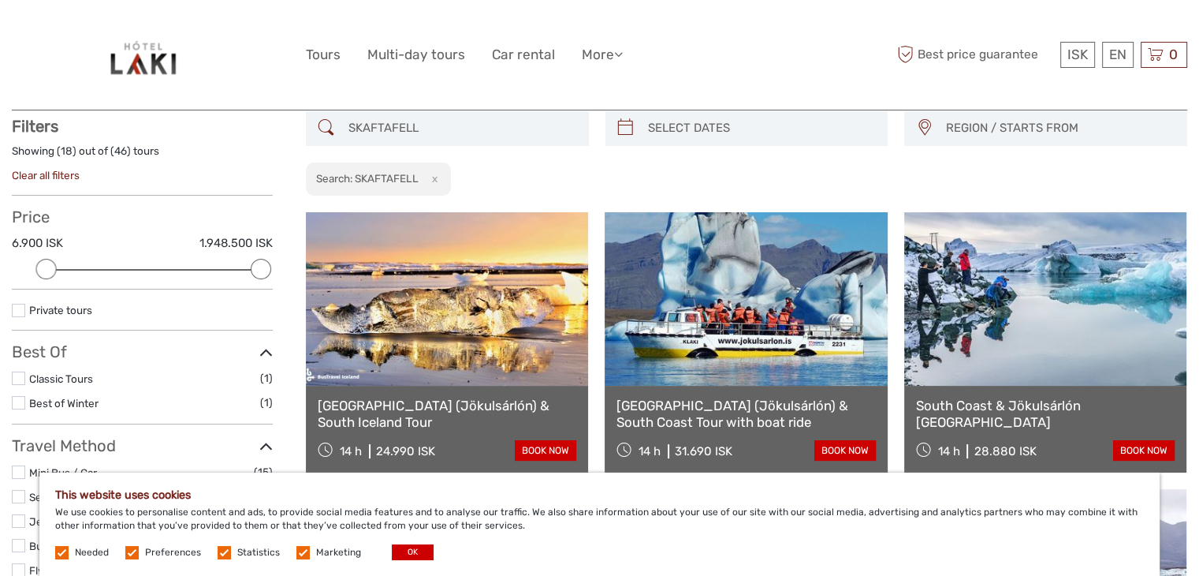
scroll to position [89, 0]
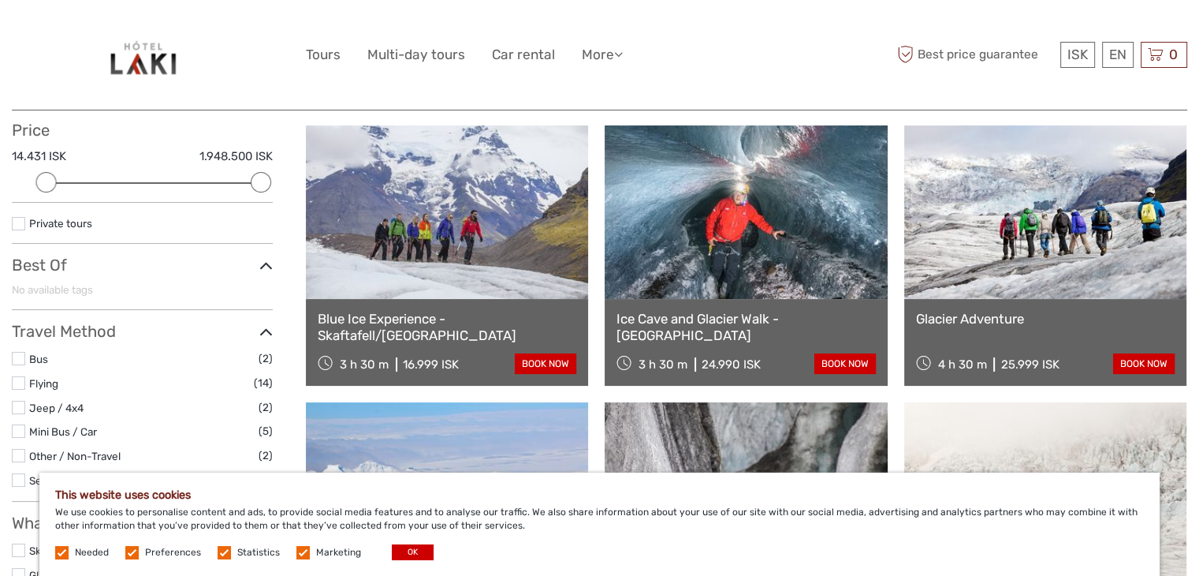
scroll to position [181, 0]
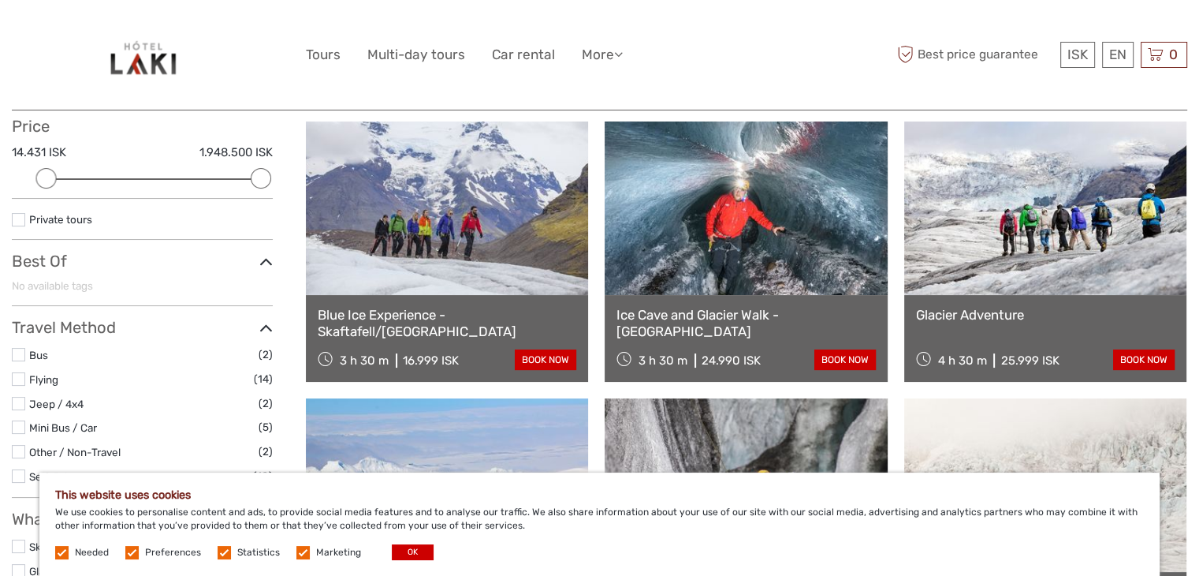
click at [379, 314] on link "Blue Ice Experience - Skaftafell/[GEOGRAPHIC_DATA]" at bounding box center [447, 323] width 259 height 32
click at [410, 319] on link "Blue Ice Experience - Skaftafell/[GEOGRAPHIC_DATA]" at bounding box center [447, 323] width 259 height 32
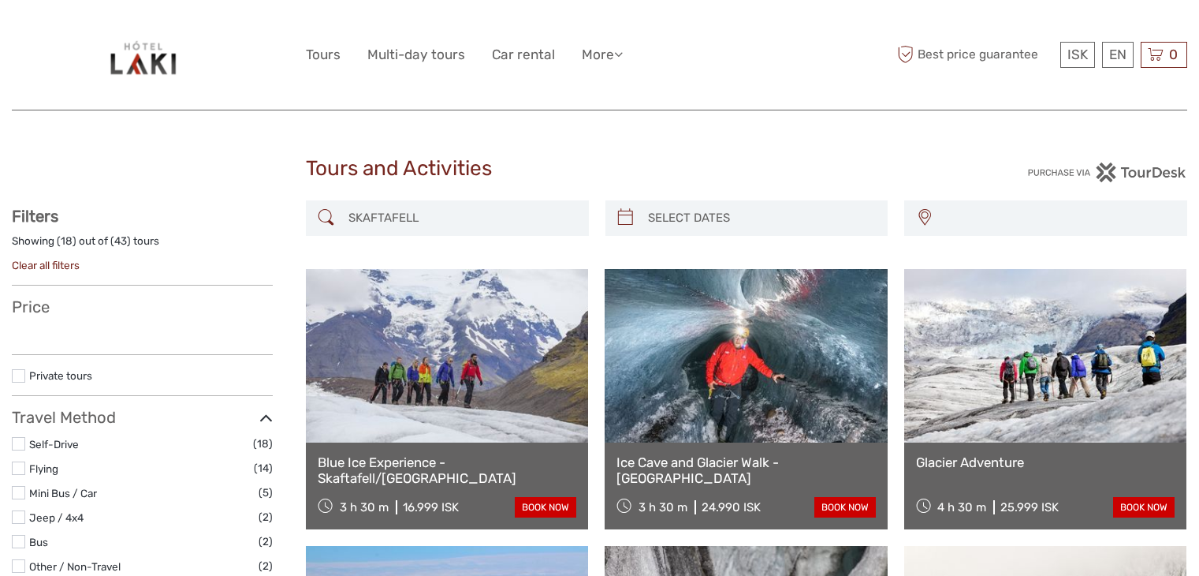
select select
click at [479, 204] on input "SKAFTAFELL" at bounding box center [461, 218] width 239 height 28
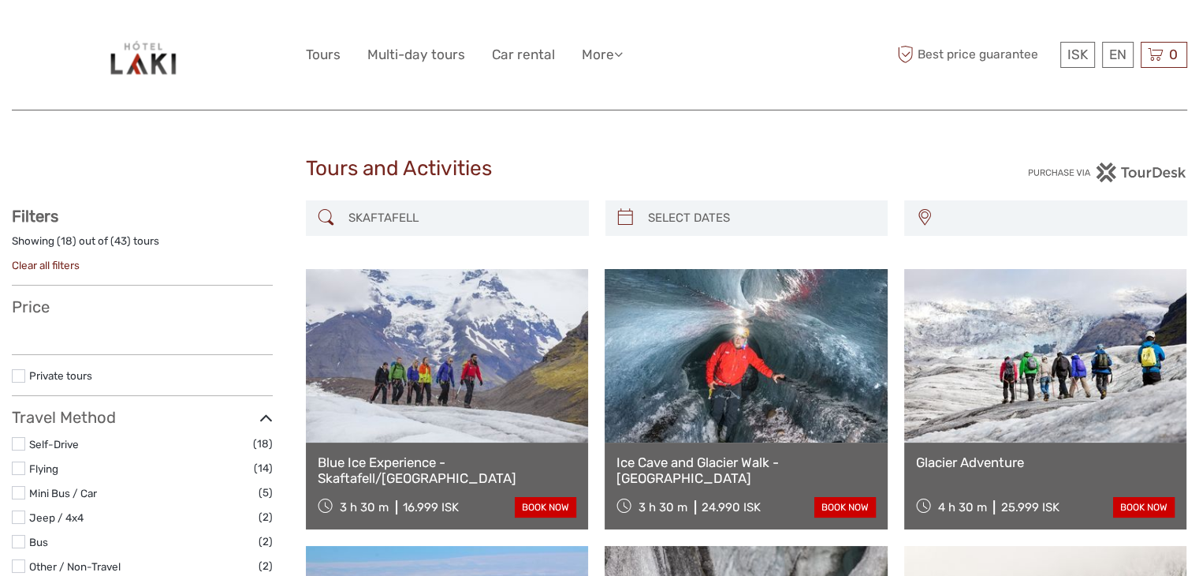
select select
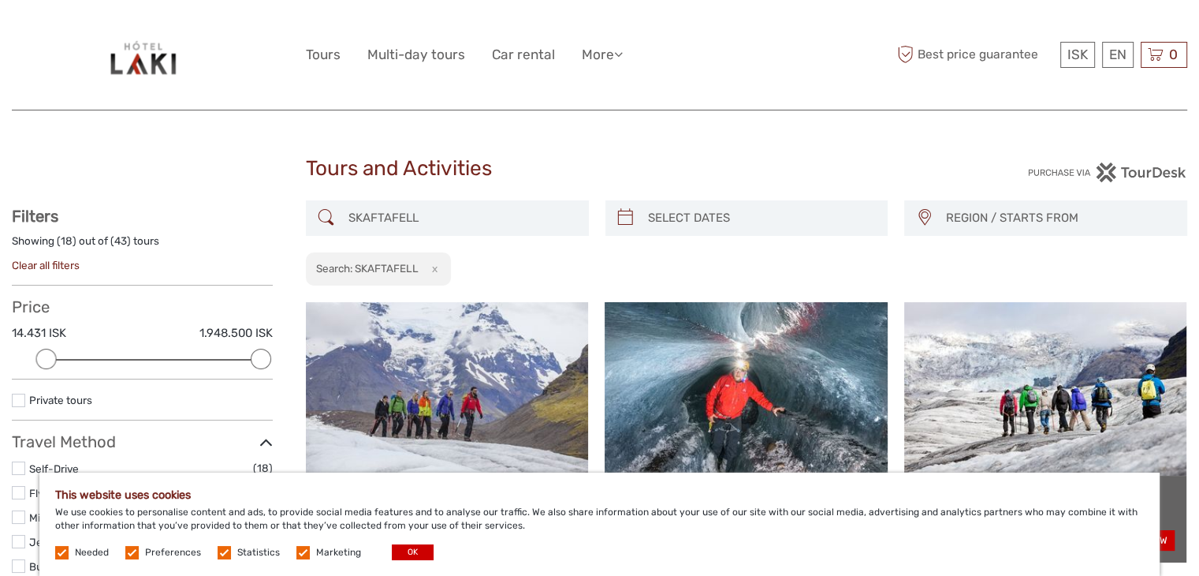
paste input "VARTIFOSS"
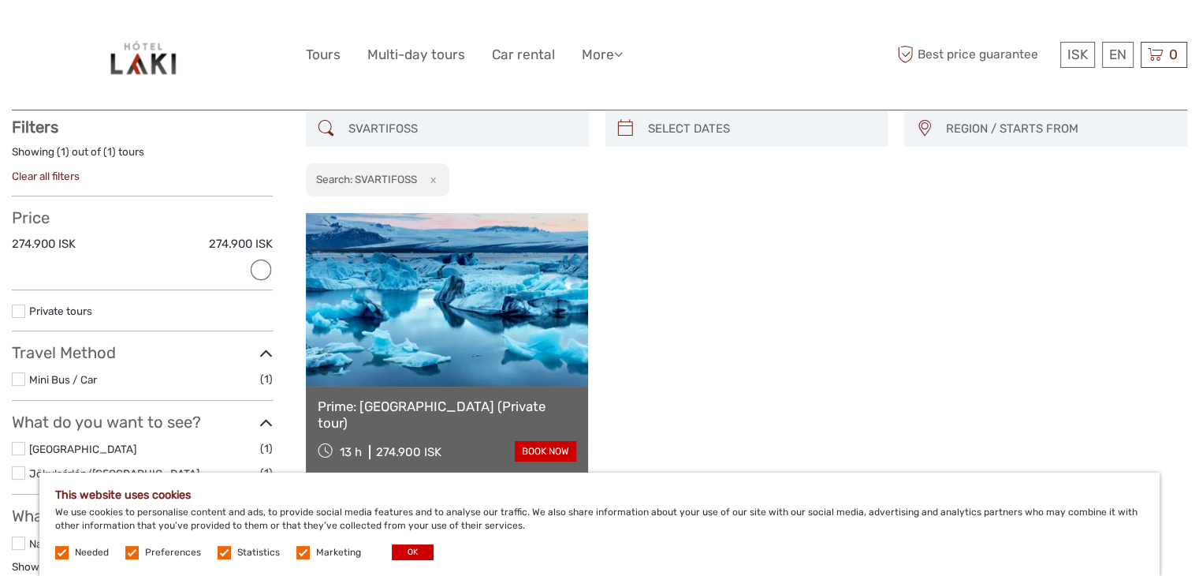
type input "SVARTIFOSS"
click at [445, 399] on link "Prime: Glacier Lagoon (Private tour)" at bounding box center [447, 414] width 259 height 32
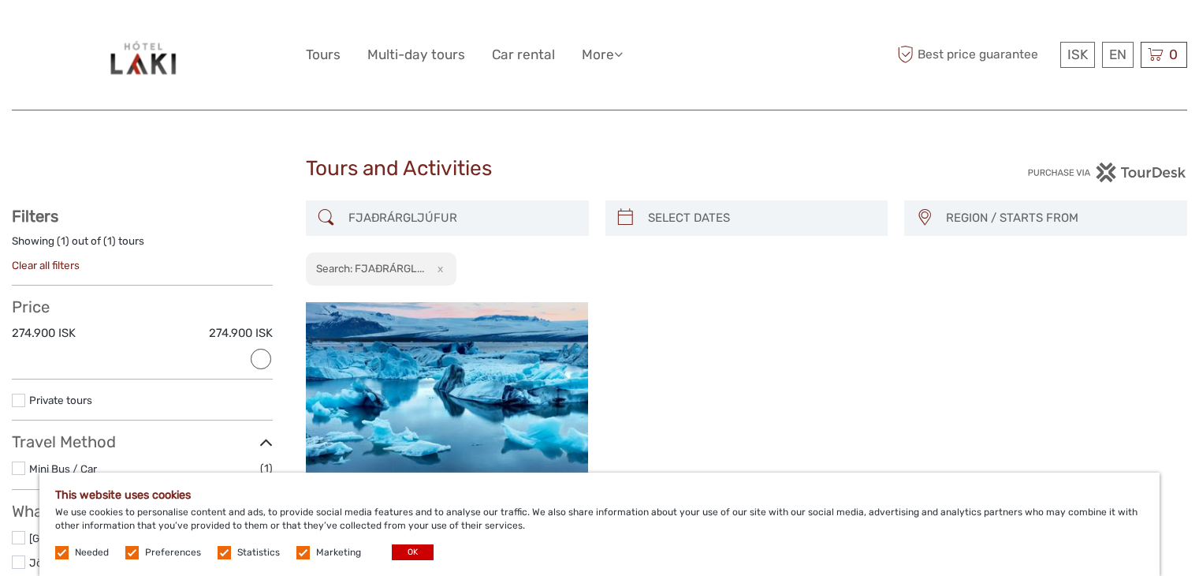
select select
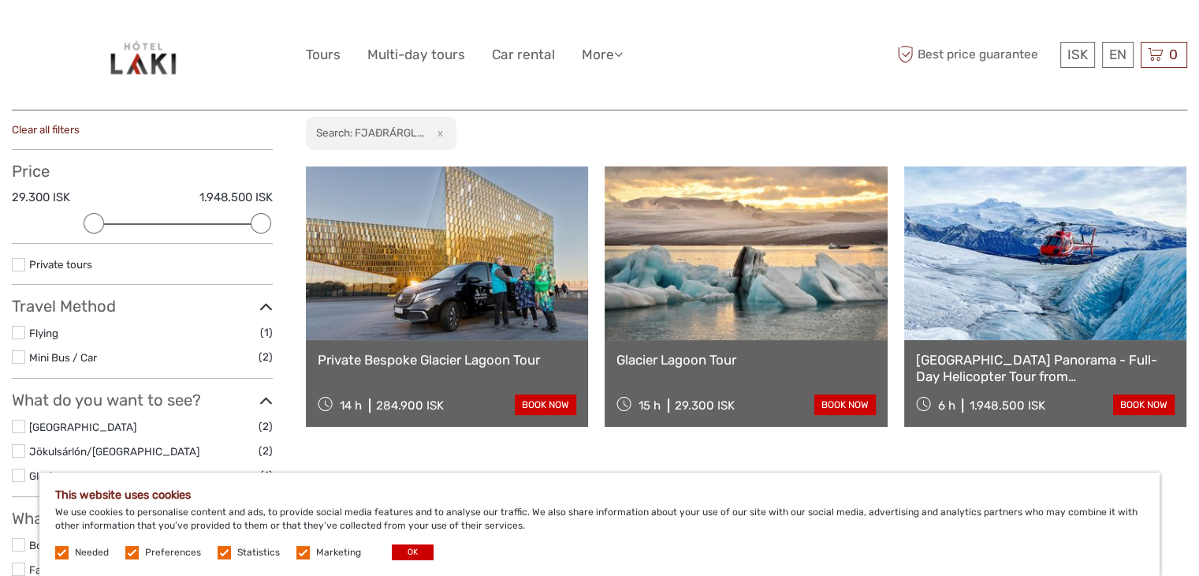
scroll to position [136, 0]
click at [405, 132] on h2 "Search: FJAÐRÁRGL..." at bounding box center [370, 132] width 108 height 13
click at [441, 136] on button "x" at bounding box center [437, 133] width 21 height 17
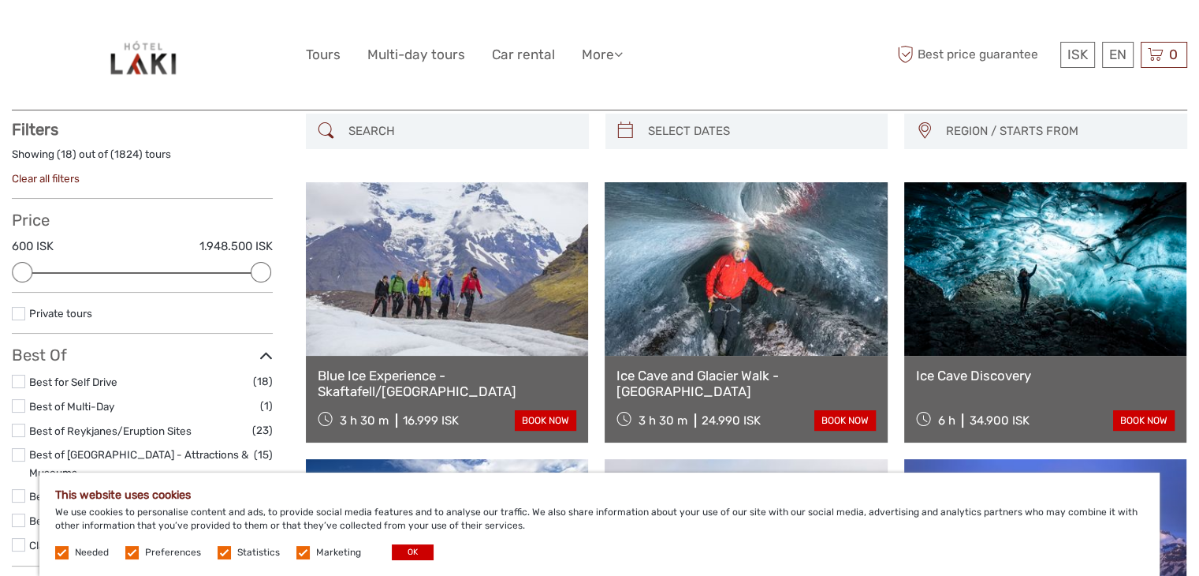
scroll to position [89, 0]
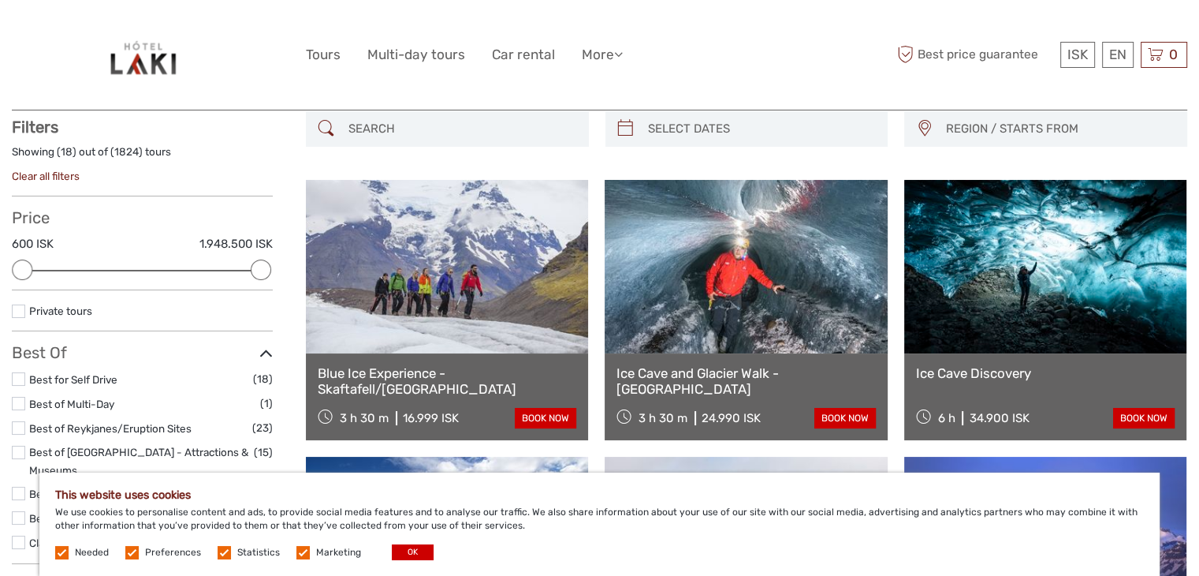
click at [446, 127] on input "search" at bounding box center [461, 129] width 239 height 28
paste input "DYRHÓLAEY"
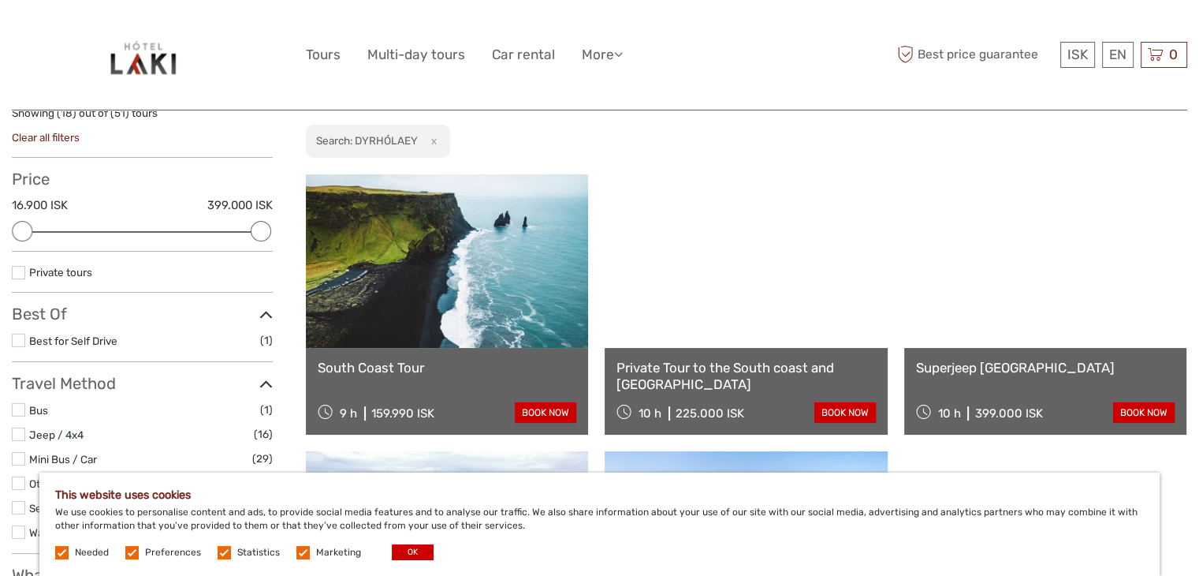
scroll to position [123, 0]
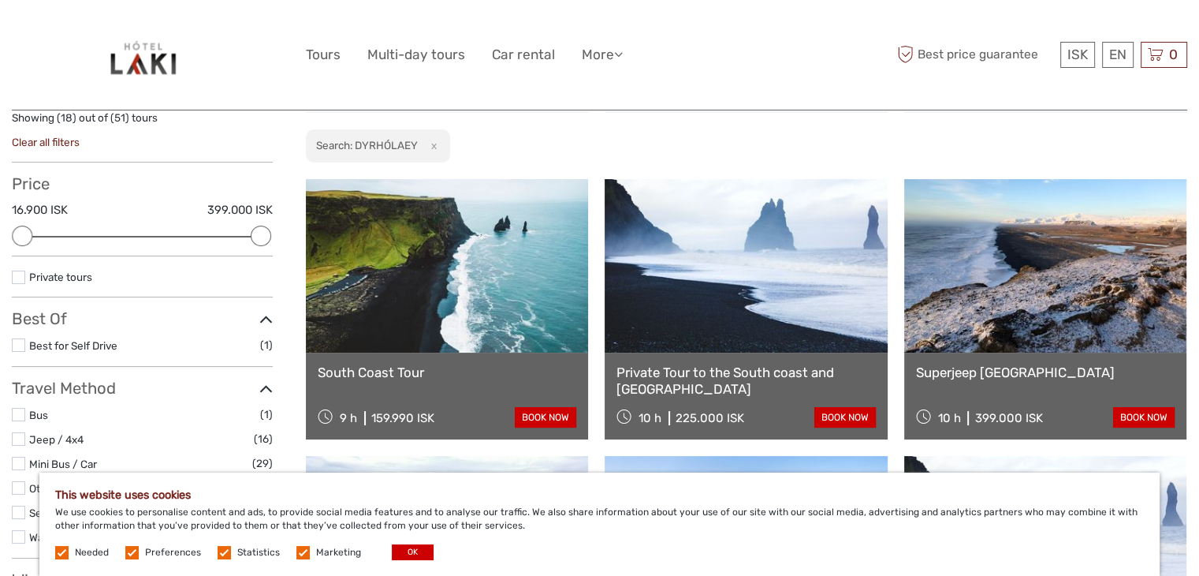
type input "DYRHÓLAEY"
click at [420, 308] on link at bounding box center [447, 265] width 282 height 173
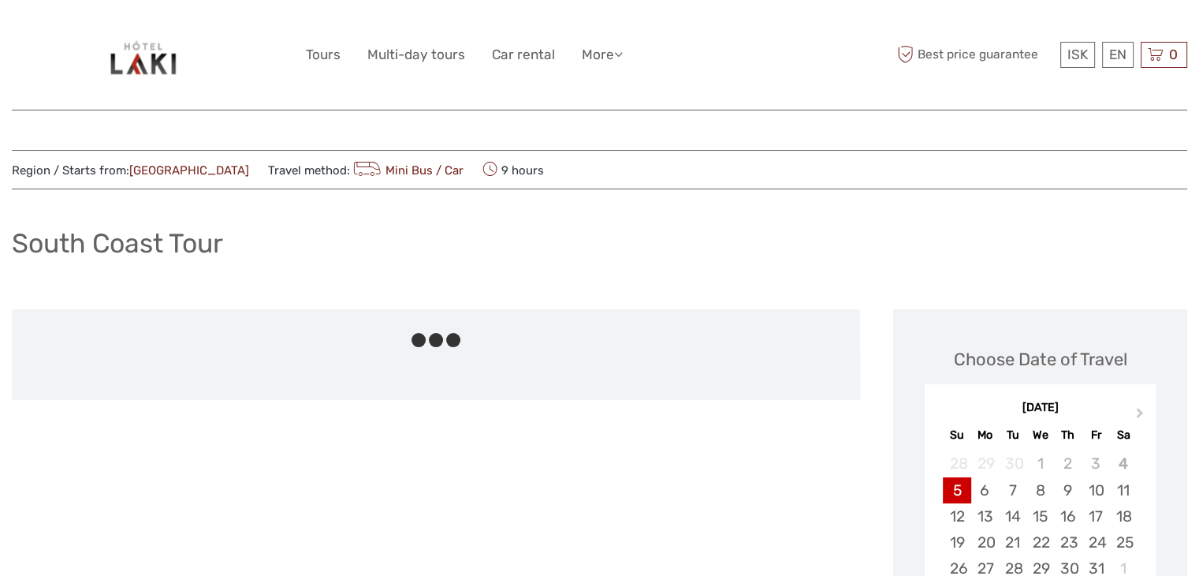
click at [151, 241] on h1 "South Coast Tour" at bounding box center [117, 243] width 211 height 32
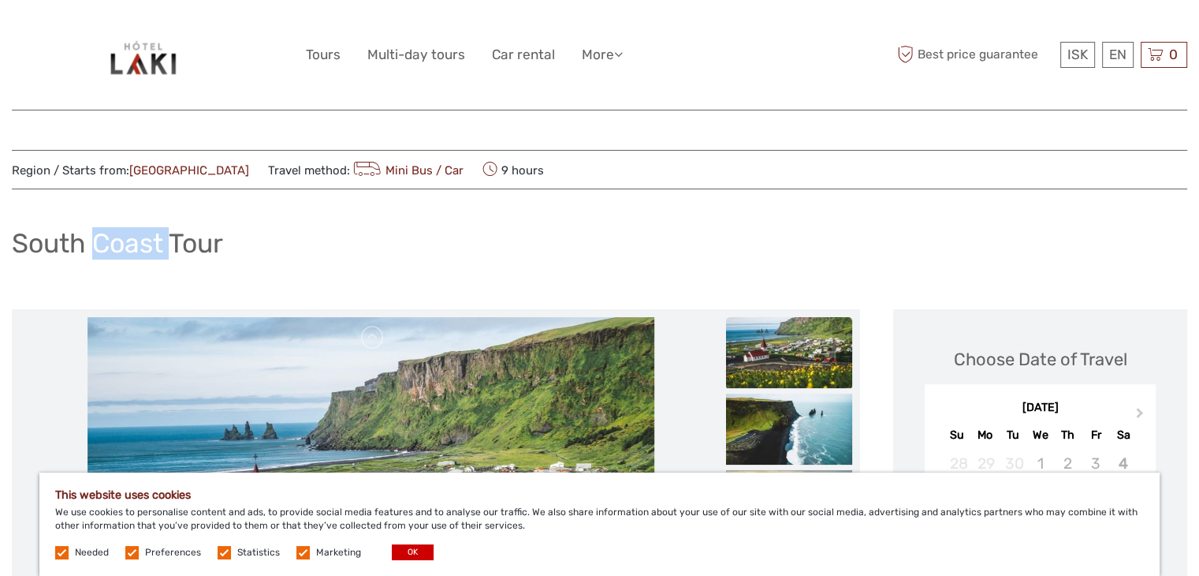
click at [151, 241] on h1 "South Coast Tour" at bounding box center [117, 243] width 211 height 32
copy div "South Coast Tour"
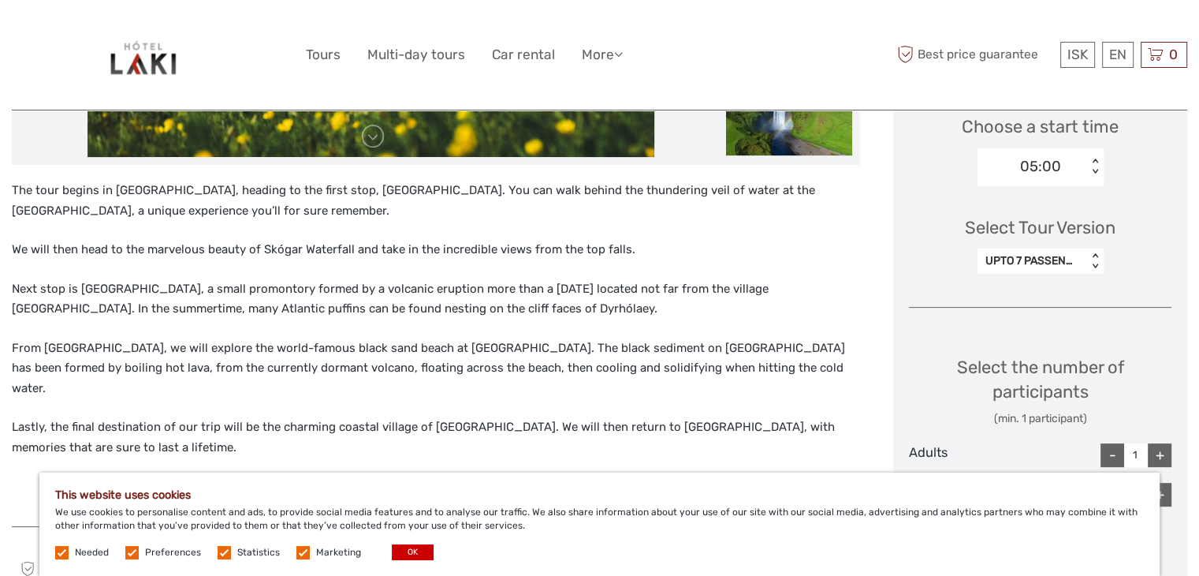
scroll to position [543, 0]
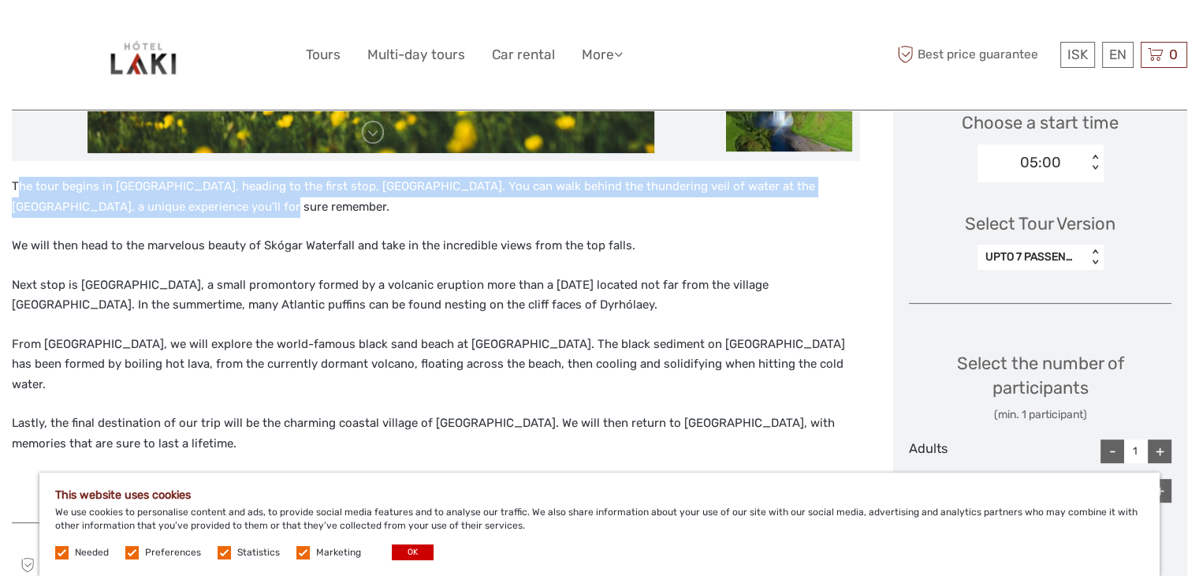
drag, startPoint x: 15, startPoint y: 184, endPoint x: 214, endPoint y: 206, distance: 199.9
click at [214, 206] on p "The tour begins in [GEOGRAPHIC_DATA], heading to the first stop, [GEOGRAPHIC_DA…" at bounding box center [436, 197] width 848 height 40
click at [226, 206] on p "The tour begins in [GEOGRAPHIC_DATA], heading to the first stop, [GEOGRAPHIC_DA…" at bounding box center [436, 197] width 848 height 40
drag, startPoint x: 226, startPoint y: 206, endPoint x: 6, endPoint y: 191, distance: 220.5
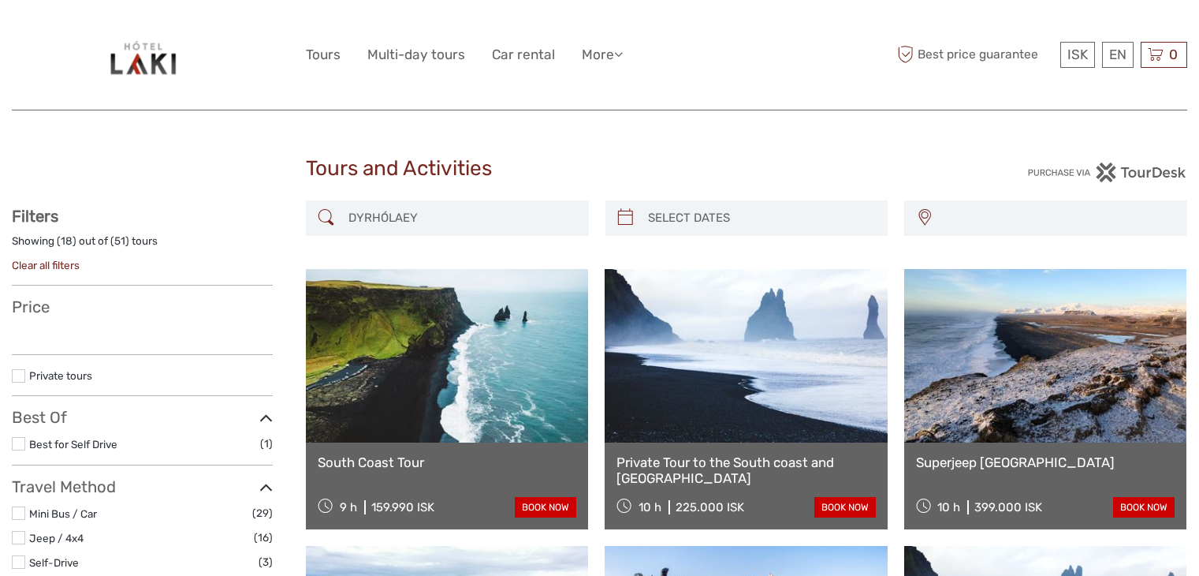
select select
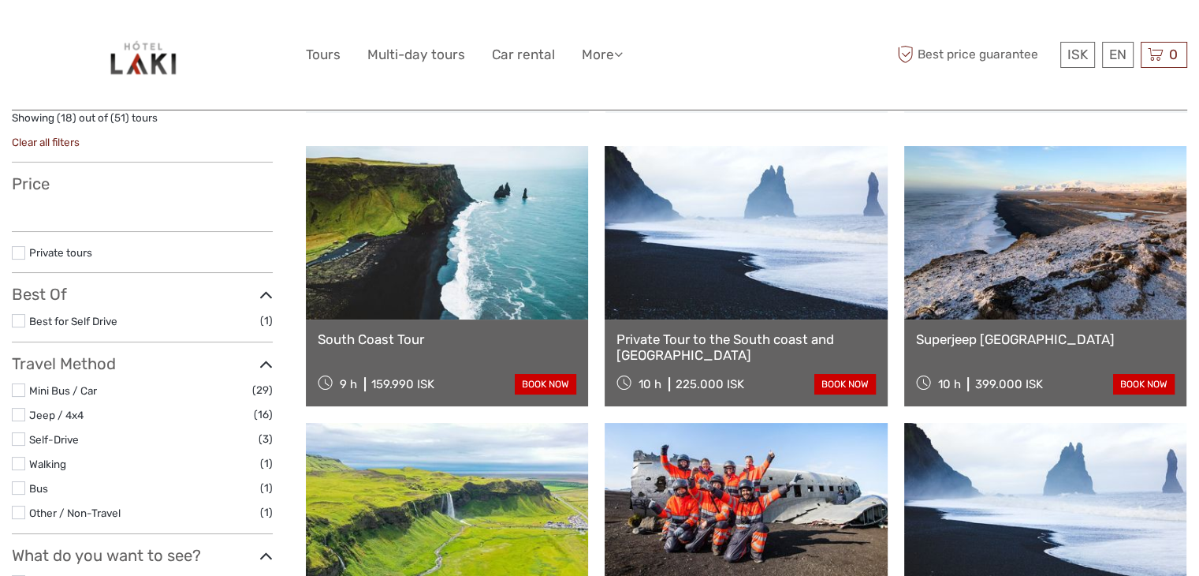
select select
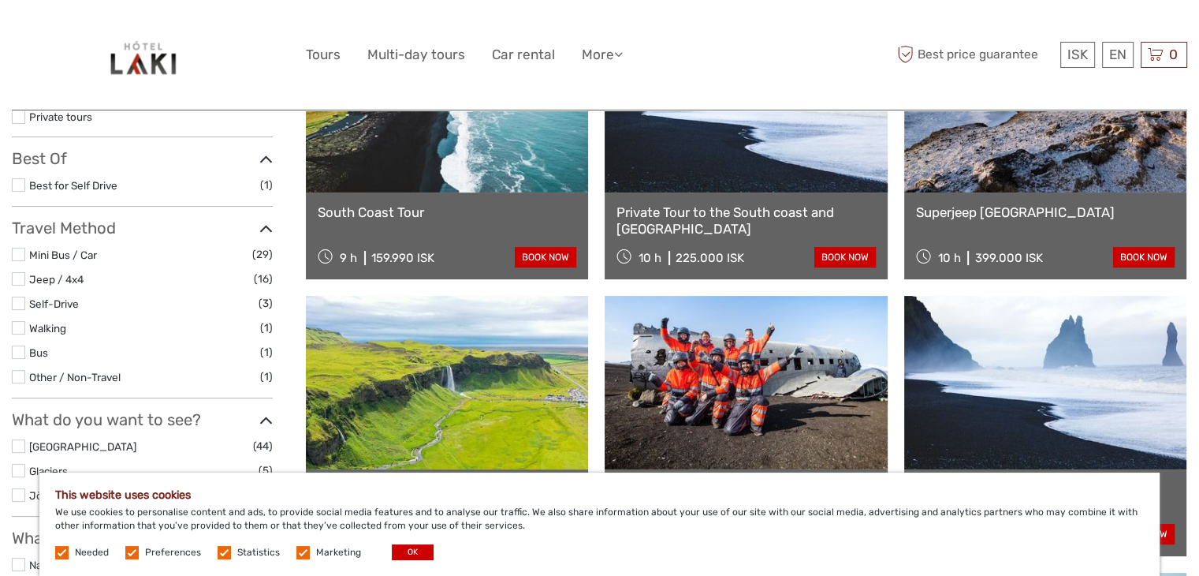
scroll to position [0, 0]
click at [725, 210] on link "Private Tour to the South coast and [GEOGRAPHIC_DATA]" at bounding box center [746, 220] width 259 height 32
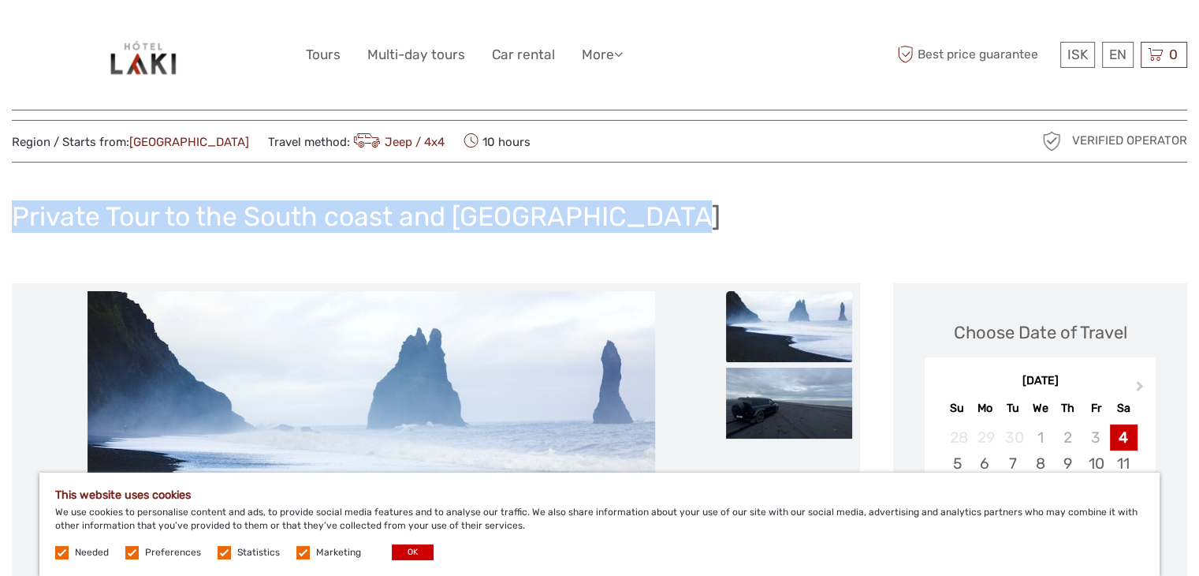
drag, startPoint x: 9, startPoint y: 210, endPoint x: 682, endPoint y: 225, distance: 673.6
copy h1 "Private Tour to the South coast and [GEOGRAPHIC_DATA]"
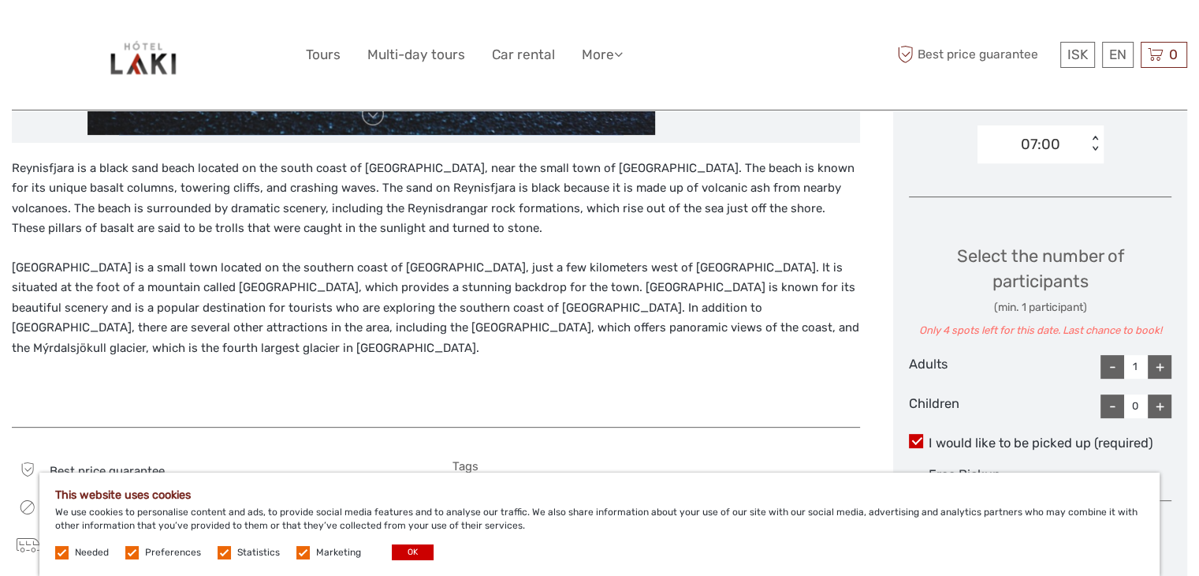
scroll to position [566, 0]
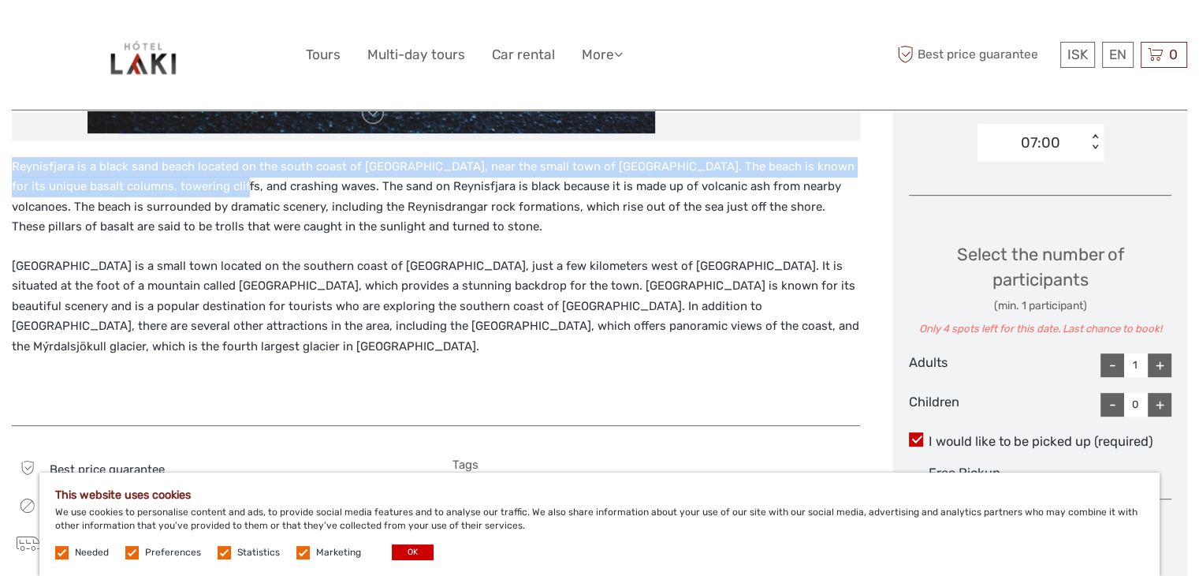
drag, startPoint x: 13, startPoint y: 165, endPoint x: 211, endPoint y: 192, distance: 199.0
copy p "Reynisfjara is a black sand beach located on the south coast of [GEOGRAPHIC_DAT…"
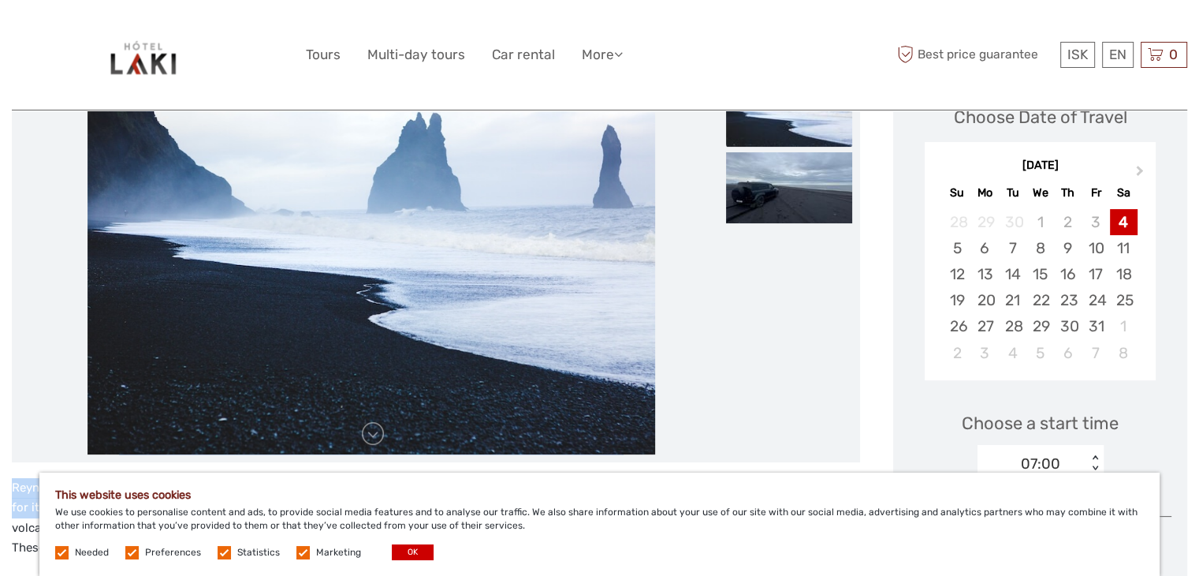
scroll to position [241, 0]
